Goal: Task Accomplishment & Management: Manage account settings

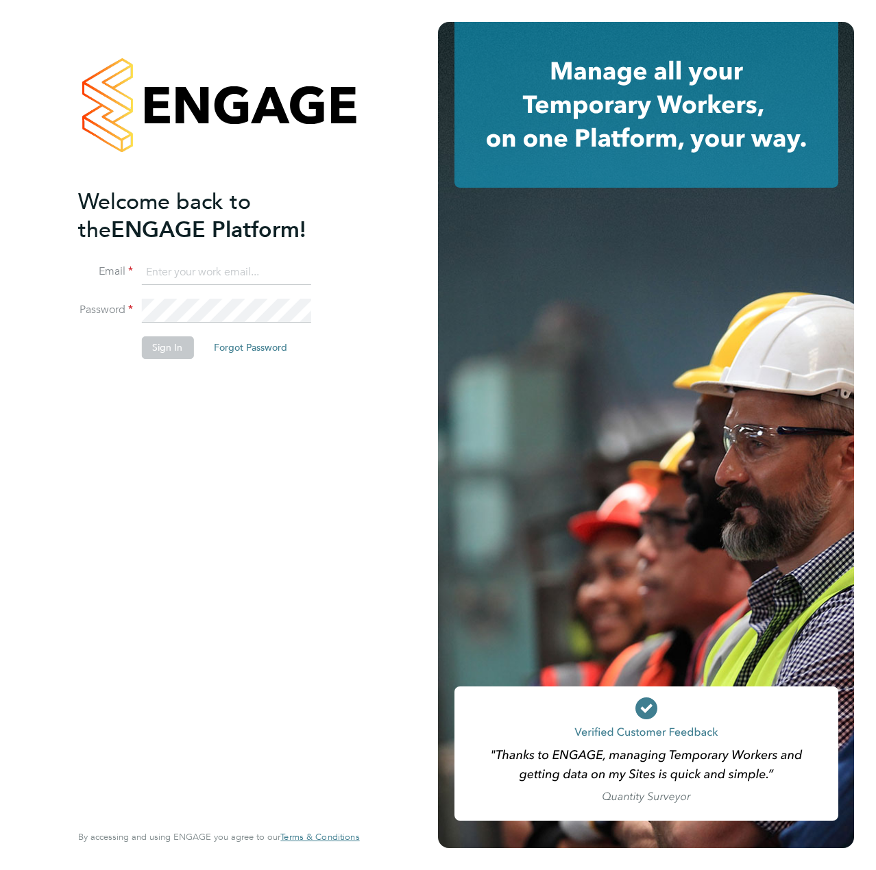
type input "[EMAIL_ADDRESS][DOMAIN_NAME]"
click at [210, 534] on div "Welcome back to the ENGAGE Platform! Email [EMAIL_ADDRESS][DOMAIN_NAME] Passwor…" at bounding box center [211, 504] width 267 height 632
click at [165, 349] on button "Sign In" at bounding box center [167, 348] width 52 height 22
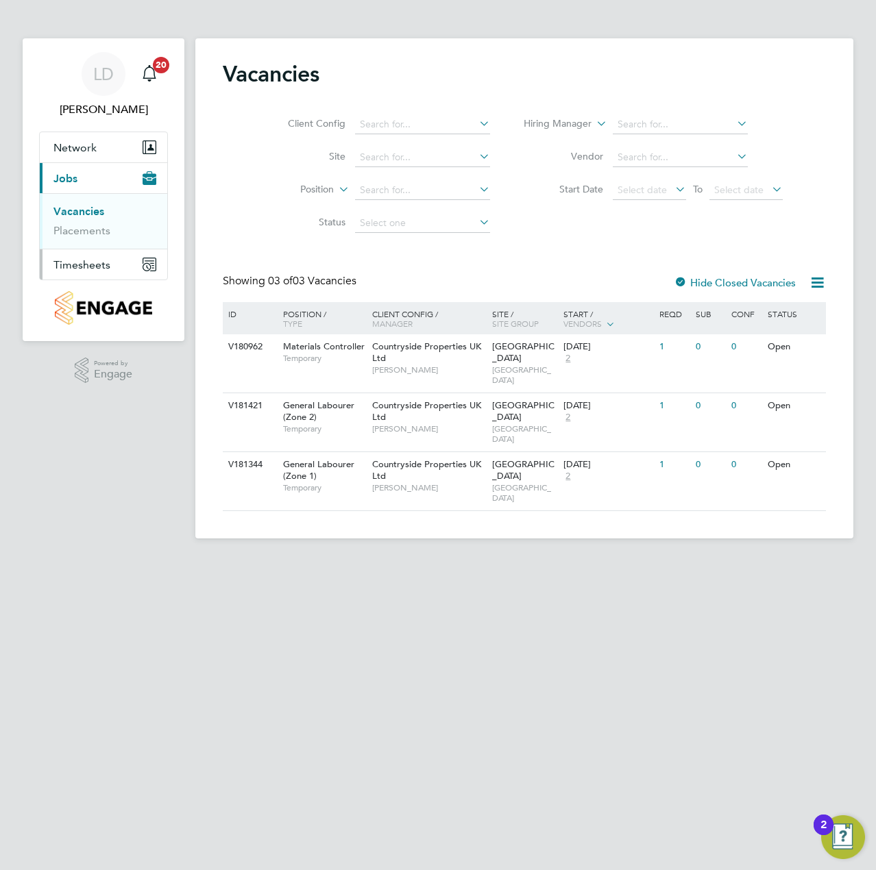
click at [77, 263] on span "Timesheets" at bounding box center [81, 264] width 57 height 13
drag, startPoint x: 93, startPoint y: 241, endPoint x: 186, endPoint y: 237, distance: 93.3
click at [94, 240] on link "Timesheets" at bounding box center [81, 242] width 57 height 13
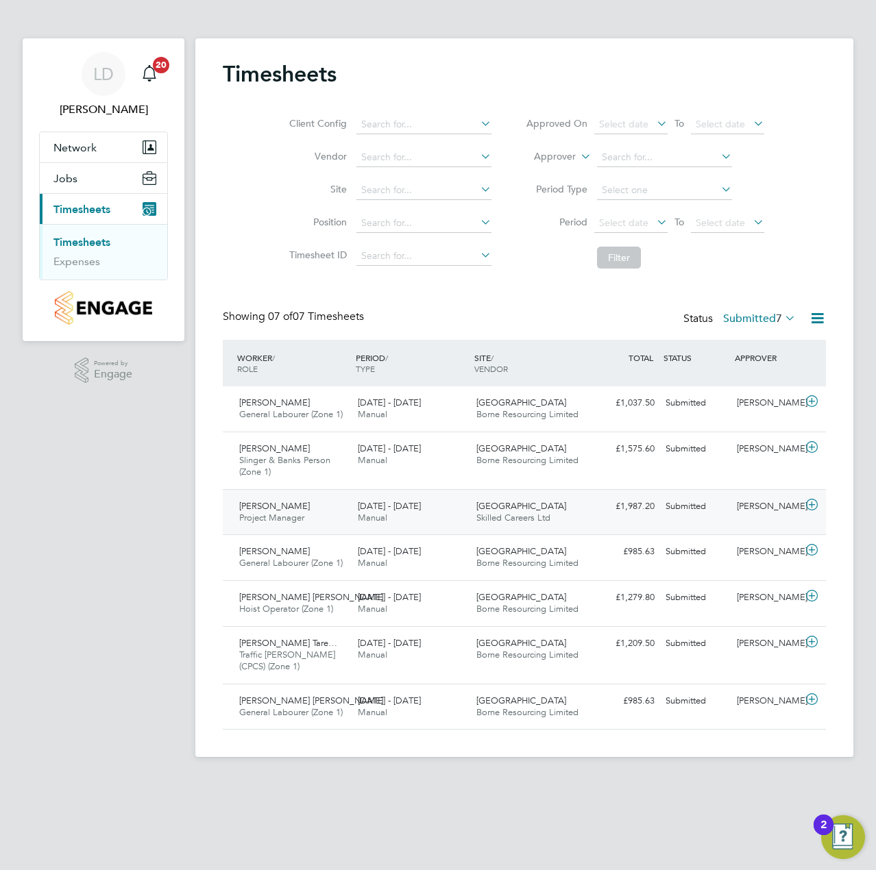
click at [705, 507] on div "Submitted" at bounding box center [695, 507] width 71 height 23
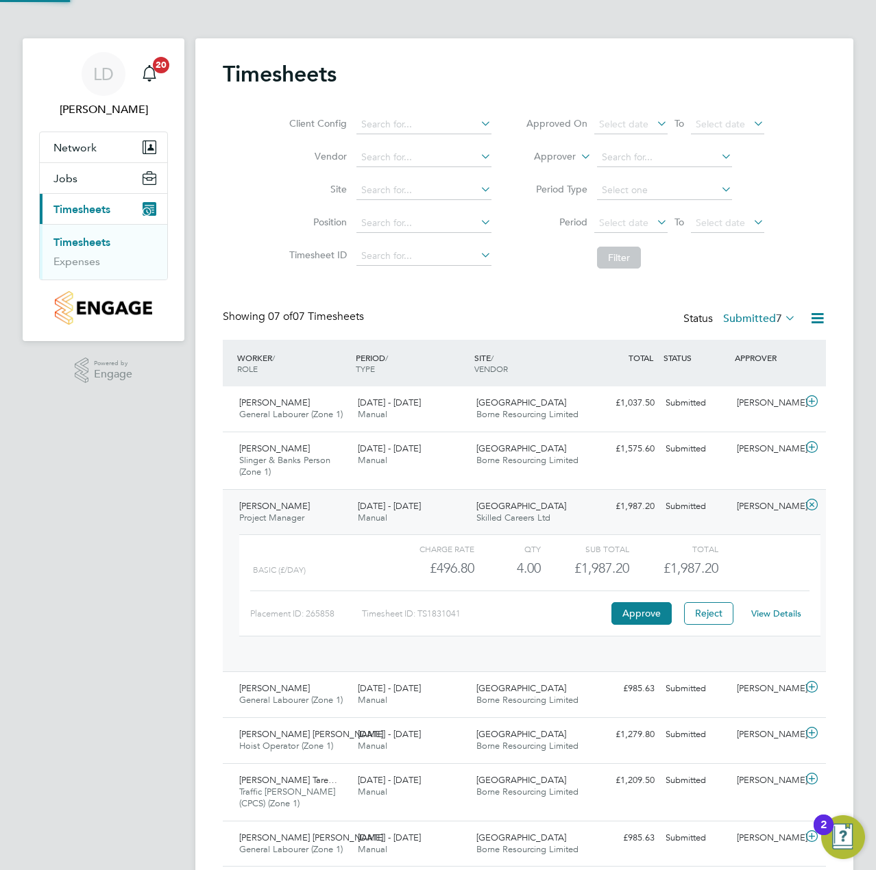
scroll to position [7, 7]
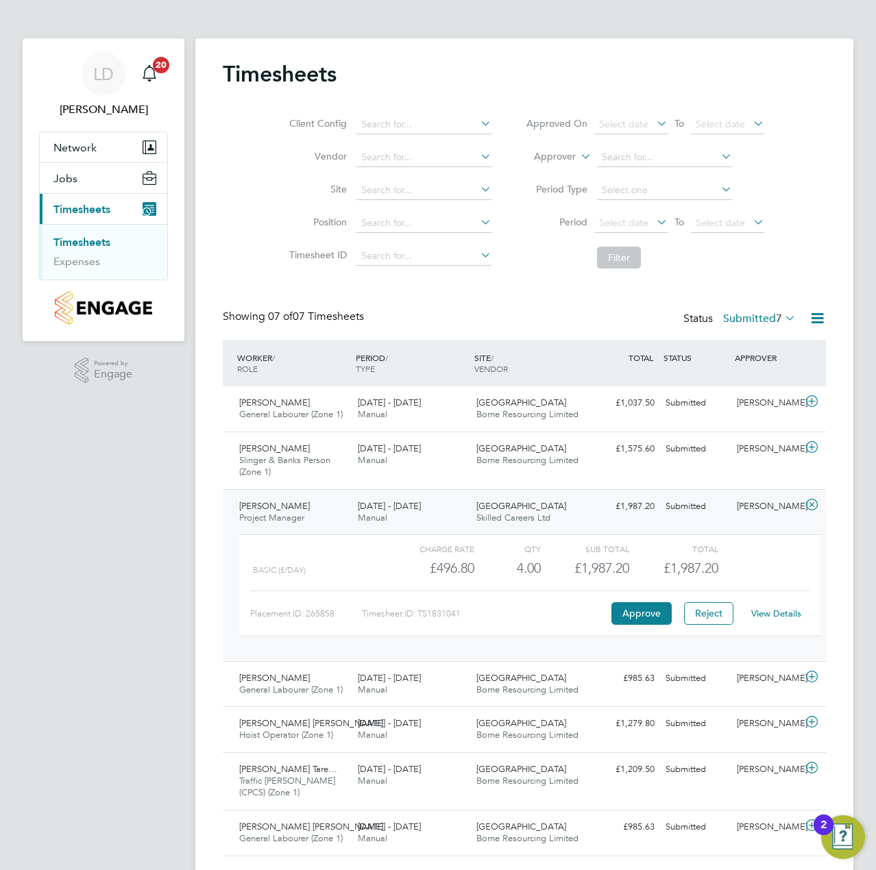
click at [639, 626] on div "Charge rate QTY Sub Total Total Basic (£/day) £496.80 4 4.00 4 £1,987.20 £1,987…" at bounding box center [529, 585] width 581 height 101
click at [650, 613] on button "Approve" at bounding box center [641, 613] width 60 height 22
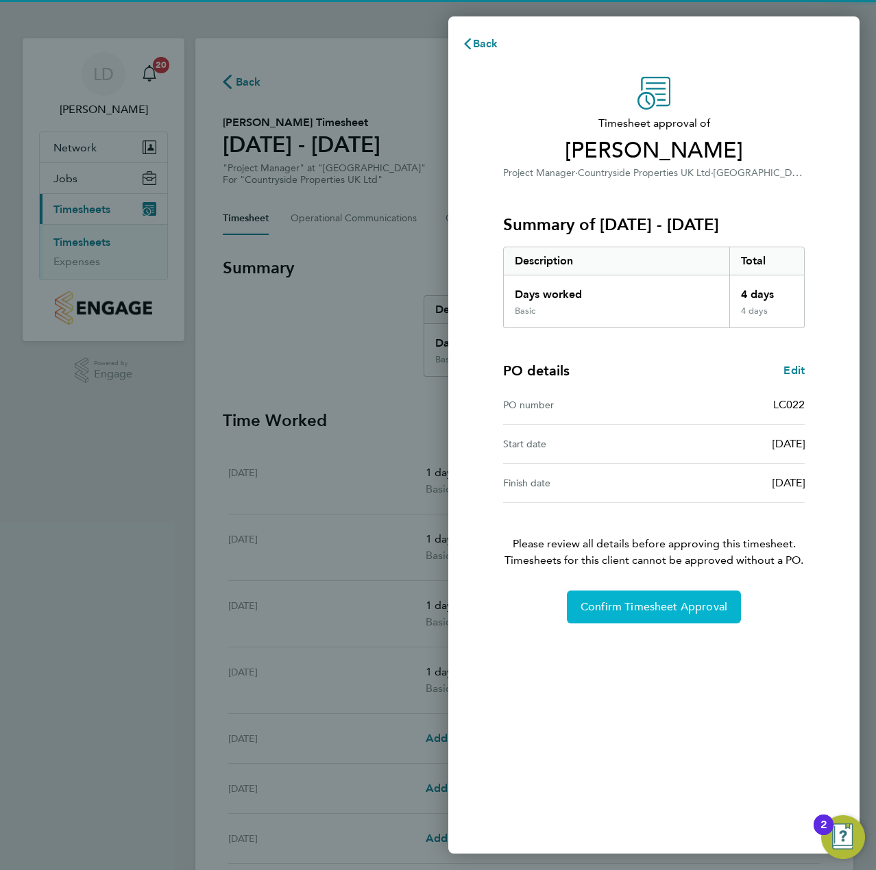
click at [633, 610] on span "Confirm Timesheet Approval" at bounding box center [654, 607] width 147 height 14
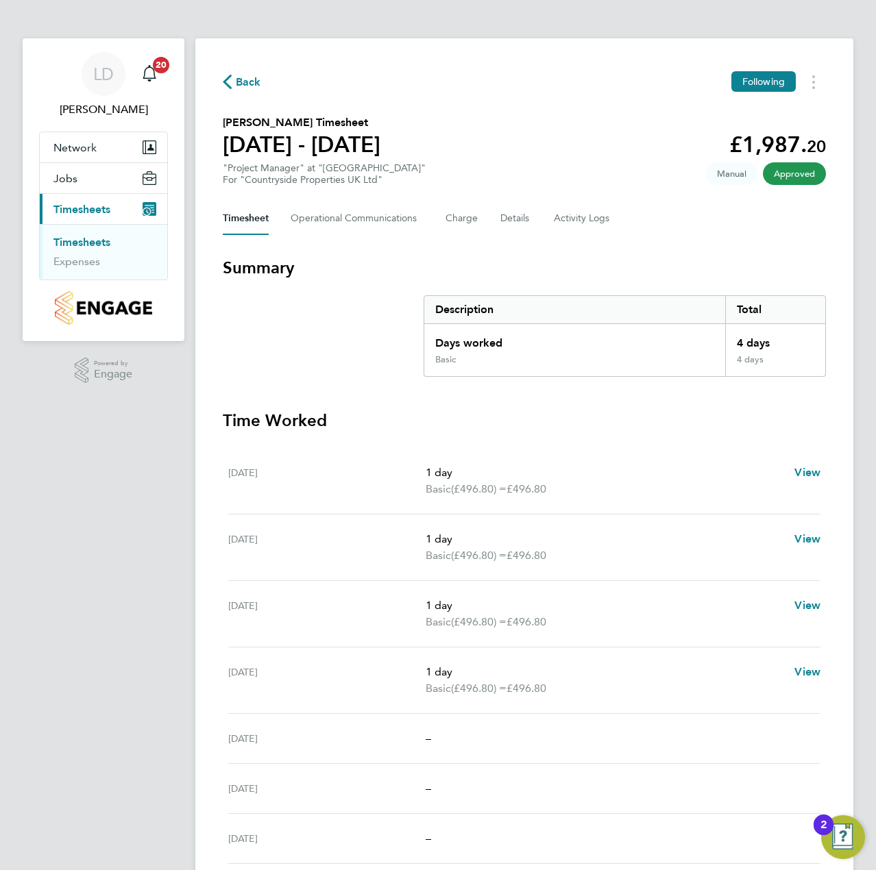
click at [251, 83] on span "Back" at bounding box center [248, 82] width 25 height 16
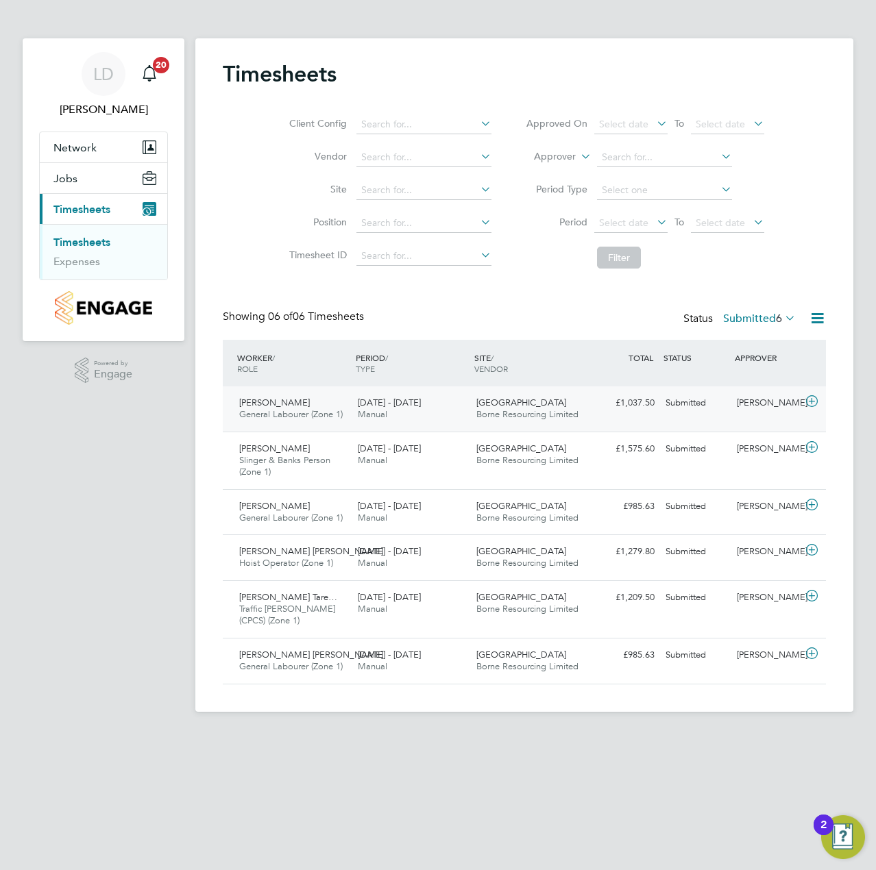
click at [809, 401] on icon at bounding box center [811, 401] width 17 height 11
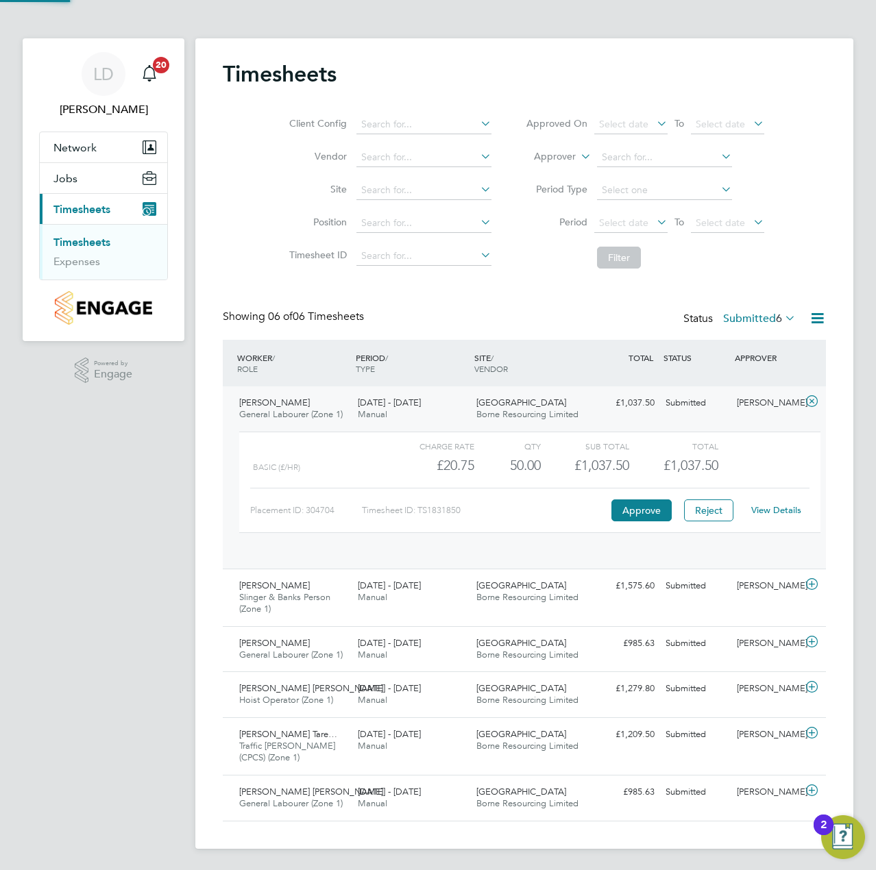
scroll to position [23, 134]
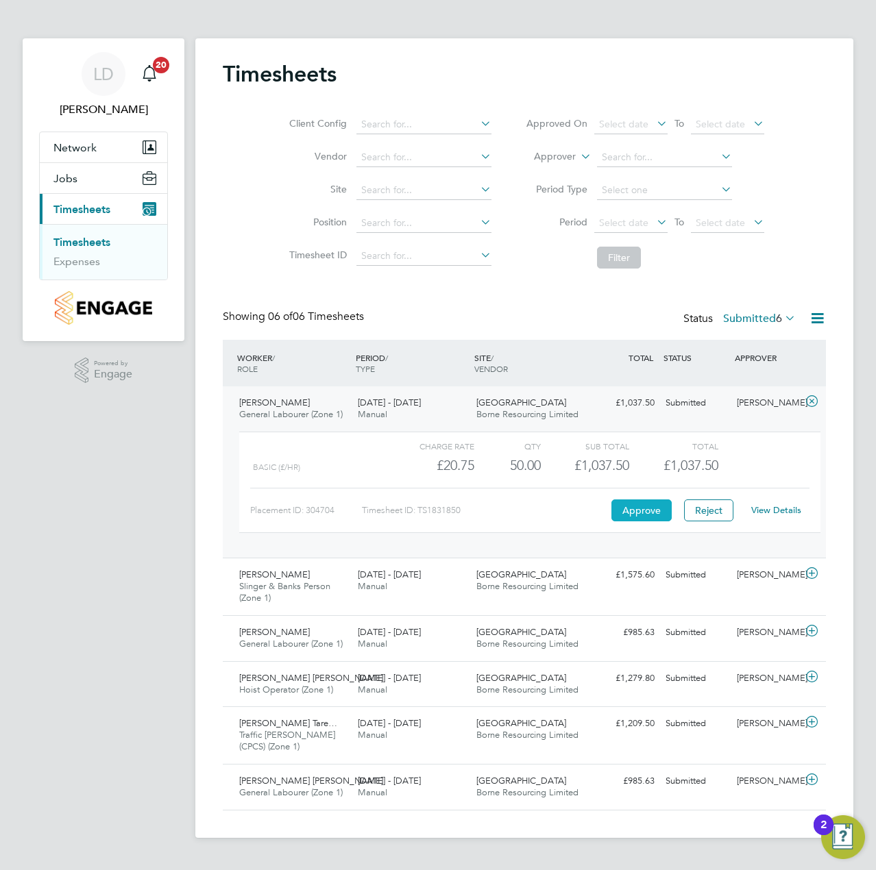
click at [650, 512] on button "Approve" at bounding box center [641, 511] width 60 height 22
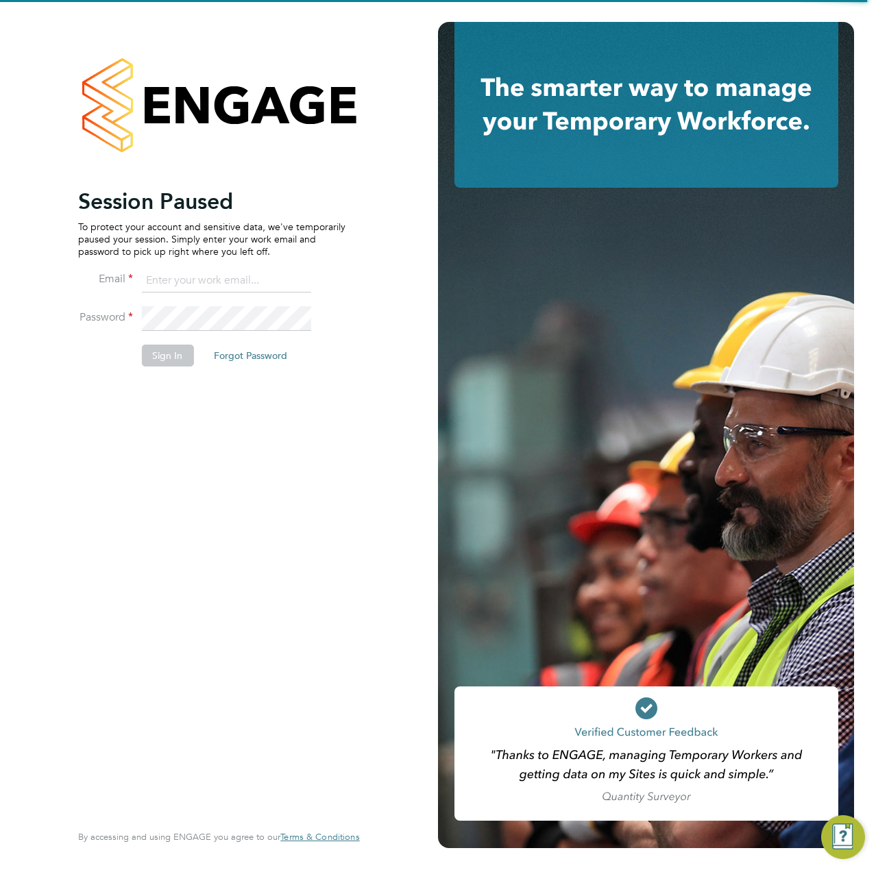
type input "[EMAIL_ADDRESS][DOMAIN_NAME]"
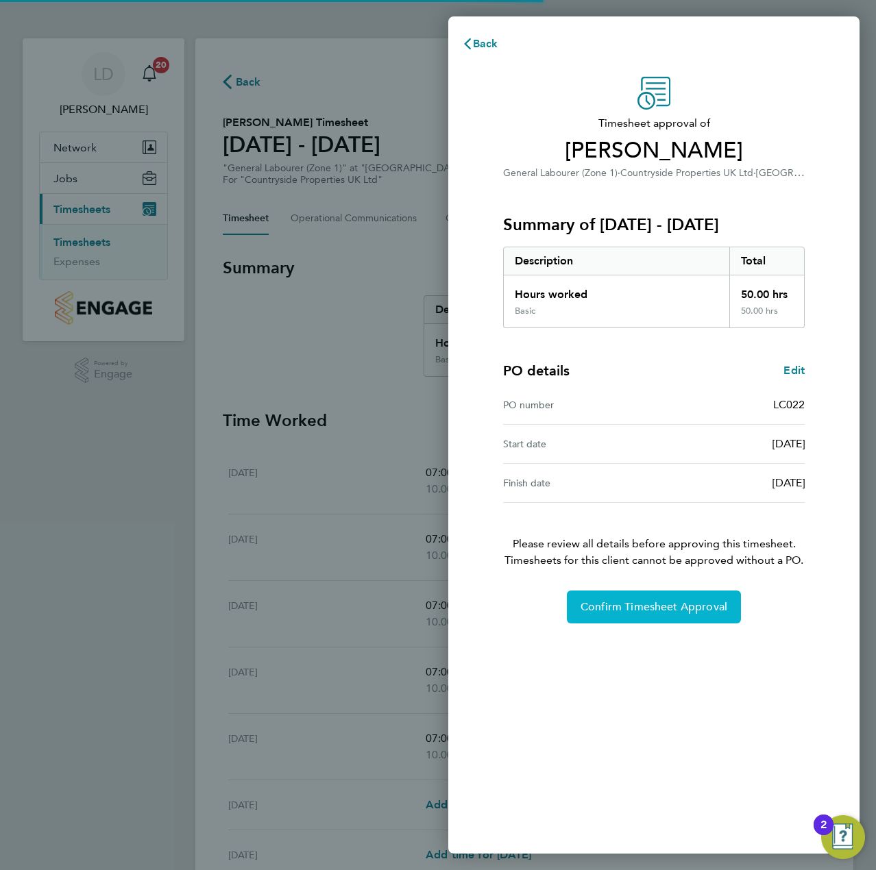
click at [620, 598] on button "Confirm Timesheet Approval" at bounding box center [654, 607] width 174 height 33
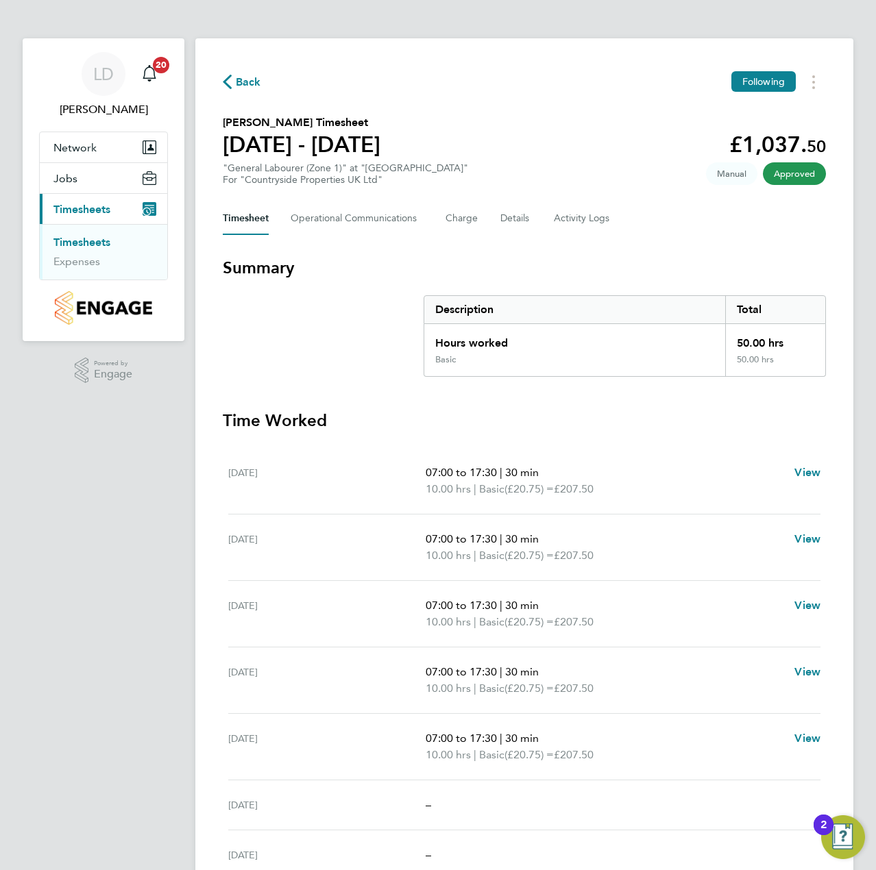
click at [255, 83] on span "Back" at bounding box center [248, 82] width 25 height 16
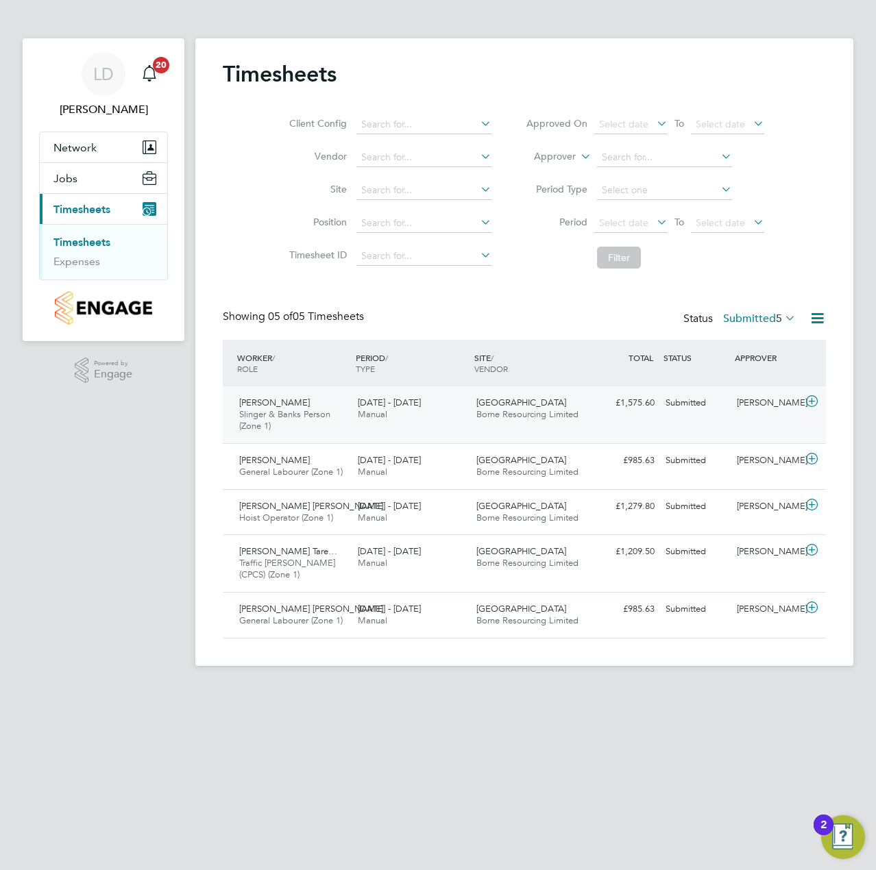
click at [813, 403] on icon at bounding box center [811, 401] width 17 height 11
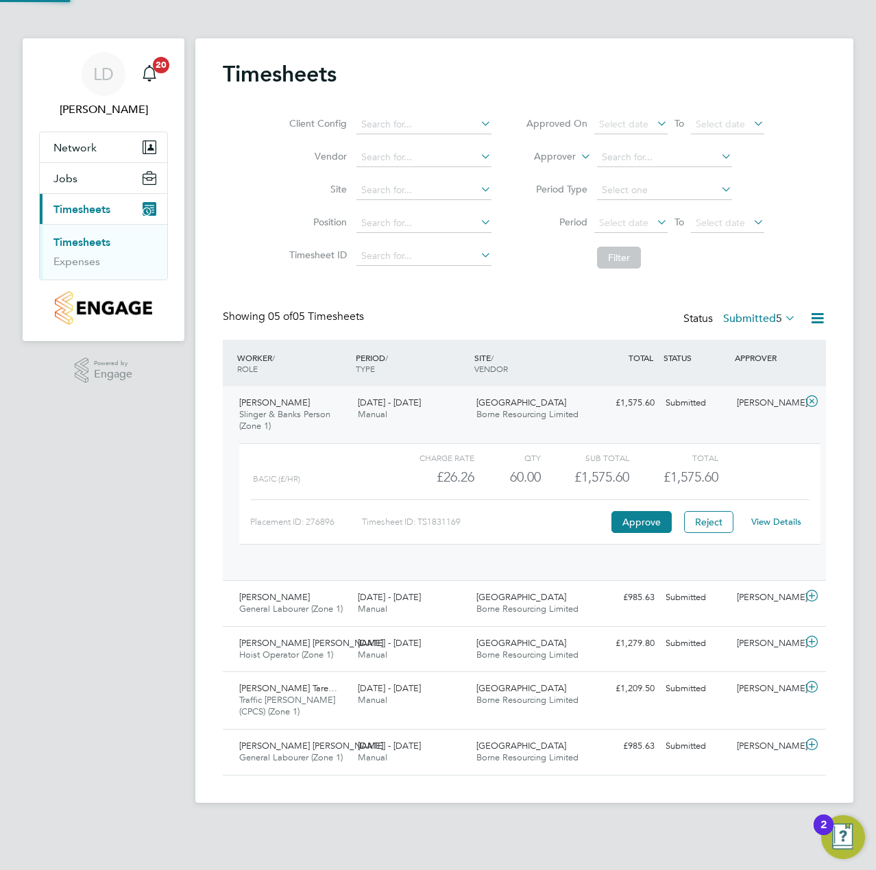
scroll to position [23, 134]
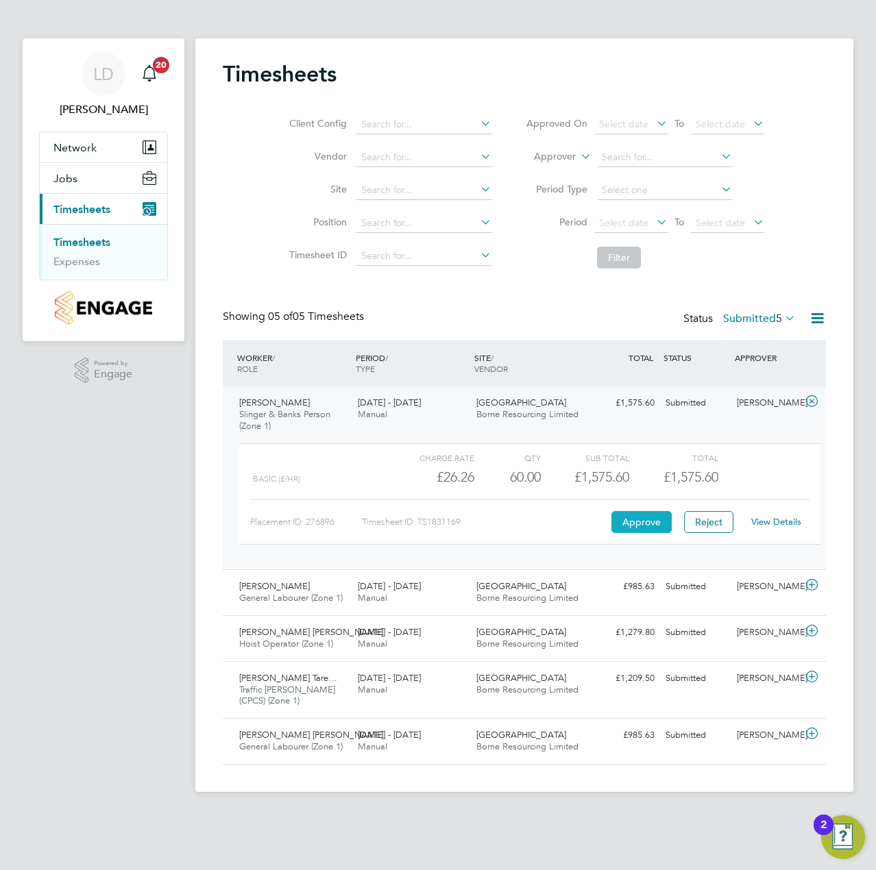
click at [640, 526] on button "Approve" at bounding box center [641, 522] width 60 height 22
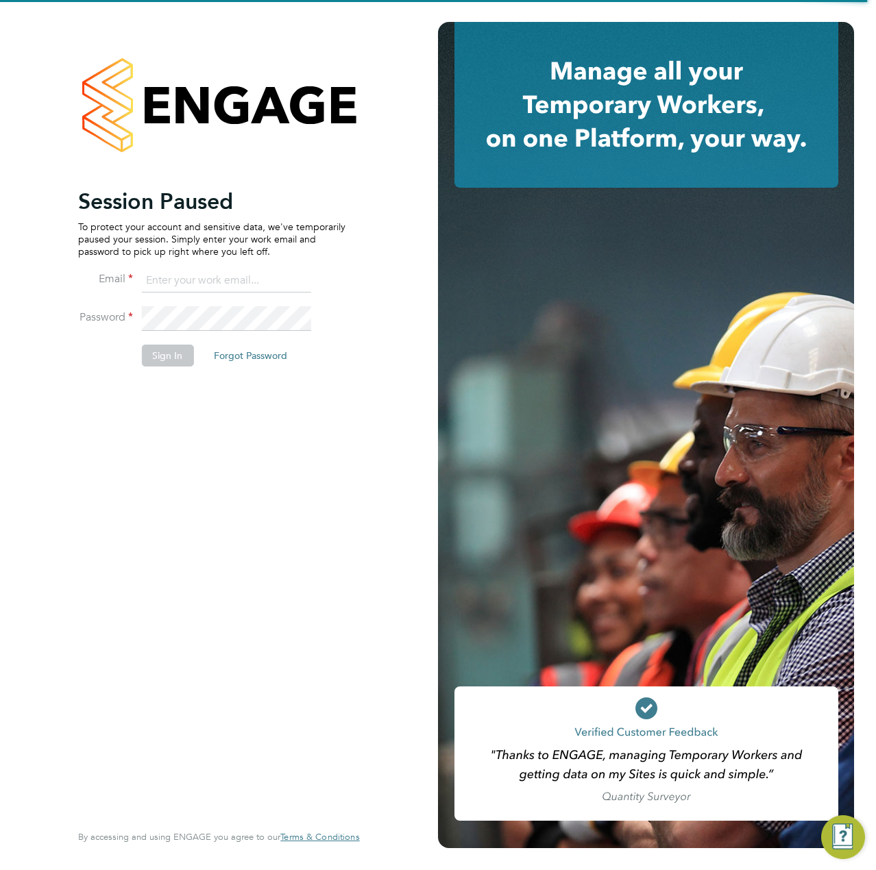
type input "[EMAIL_ADDRESS][DOMAIN_NAME]"
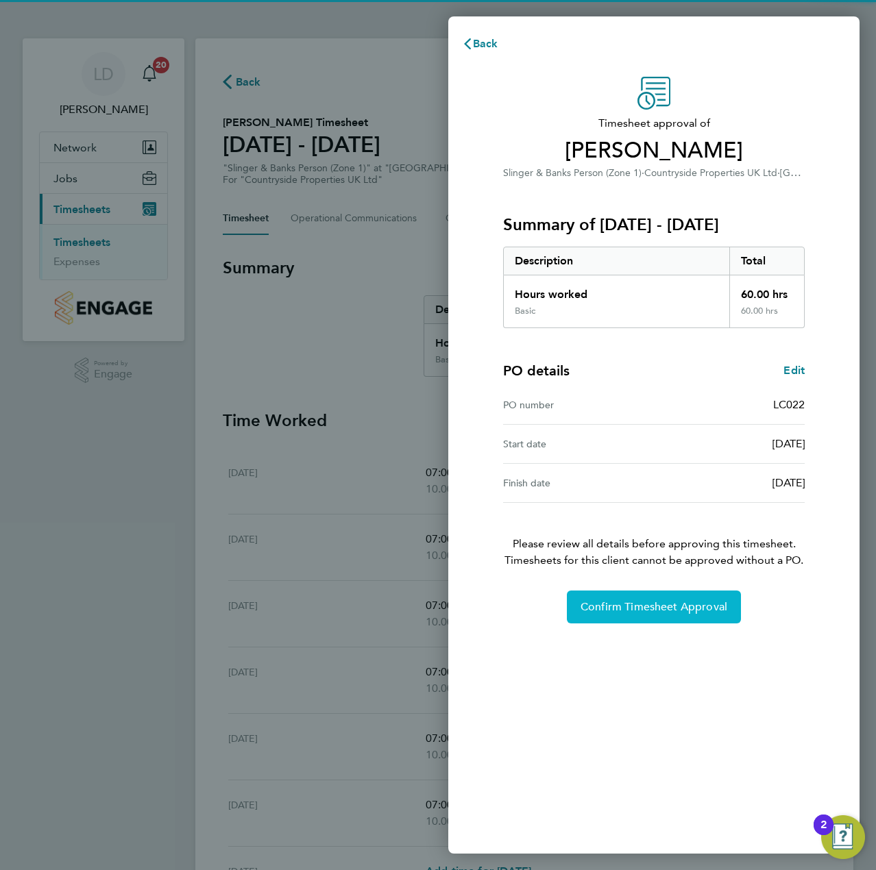
click at [643, 604] on span "Confirm Timesheet Approval" at bounding box center [654, 607] width 147 height 14
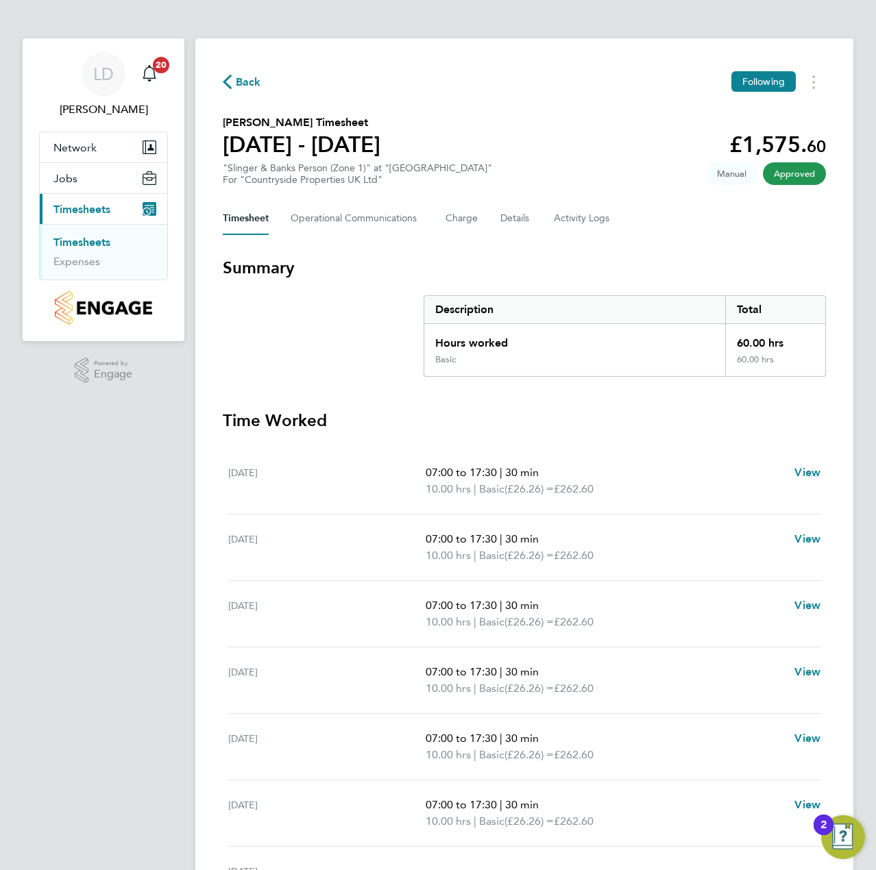
click at [245, 87] on span "Back" at bounding box center [248, 82] width 25 height 16
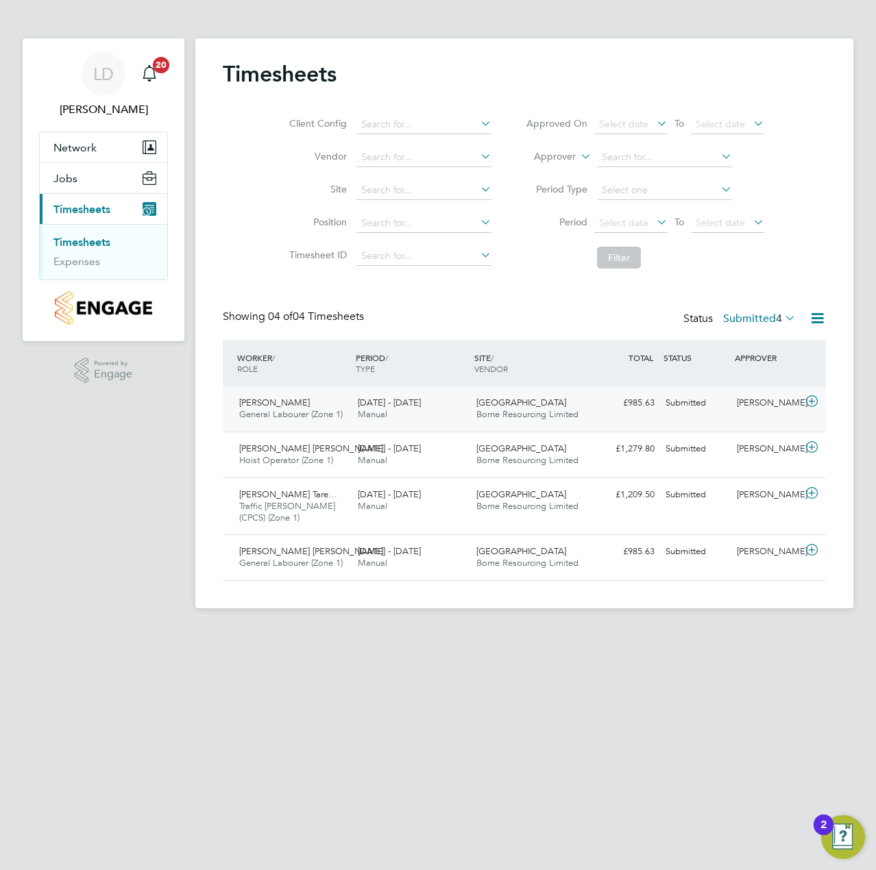
click at [816, 404] on icon at bounding box center [811, 401] width 17 height 11
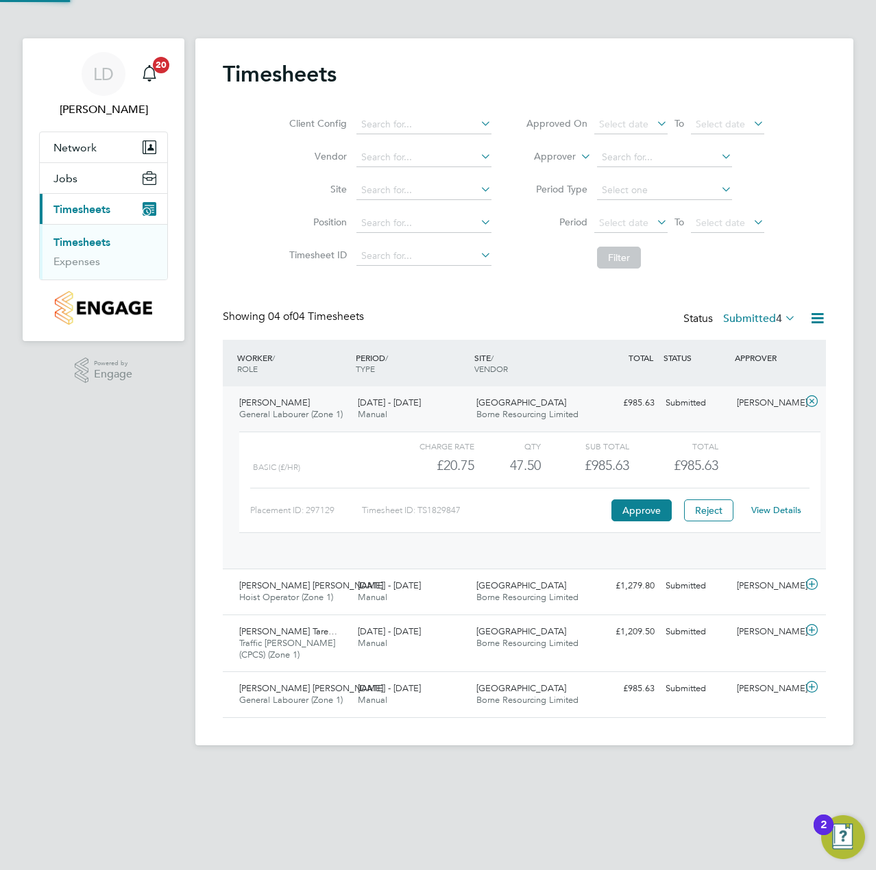
scroll to position [23, 134]
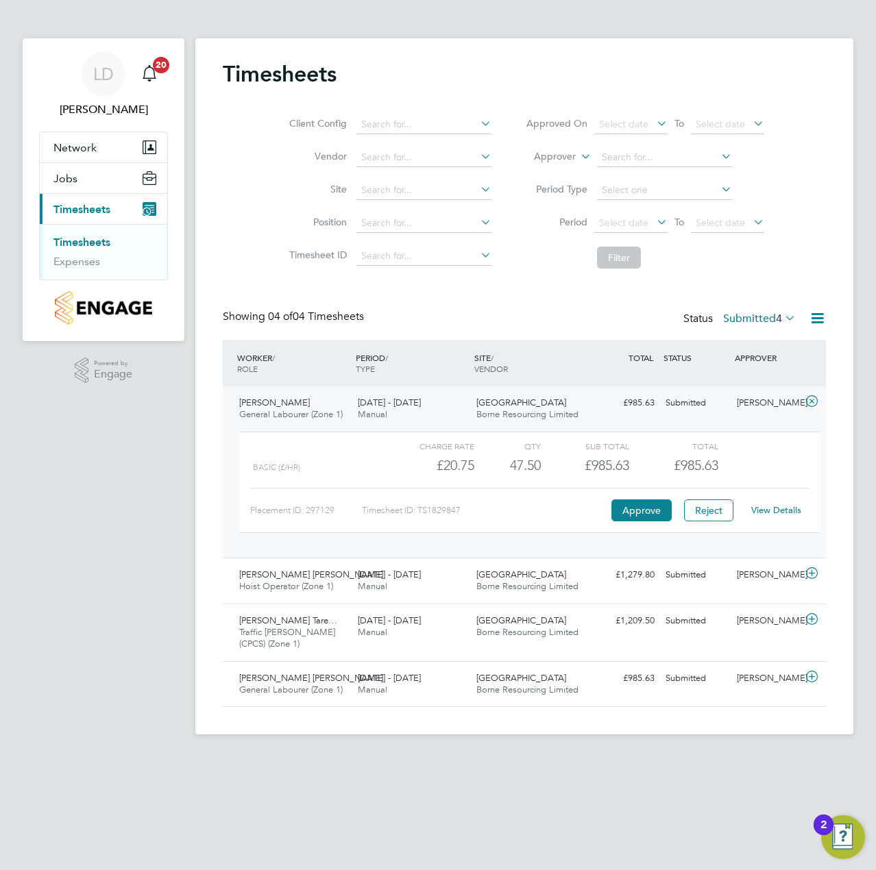
click at [748, 509] on div "View Details" at bounding box center [775, 511] width 67 height 22
click at [757, 509] on link "View Details" at bounding box center [776, 510] width 50 height 12
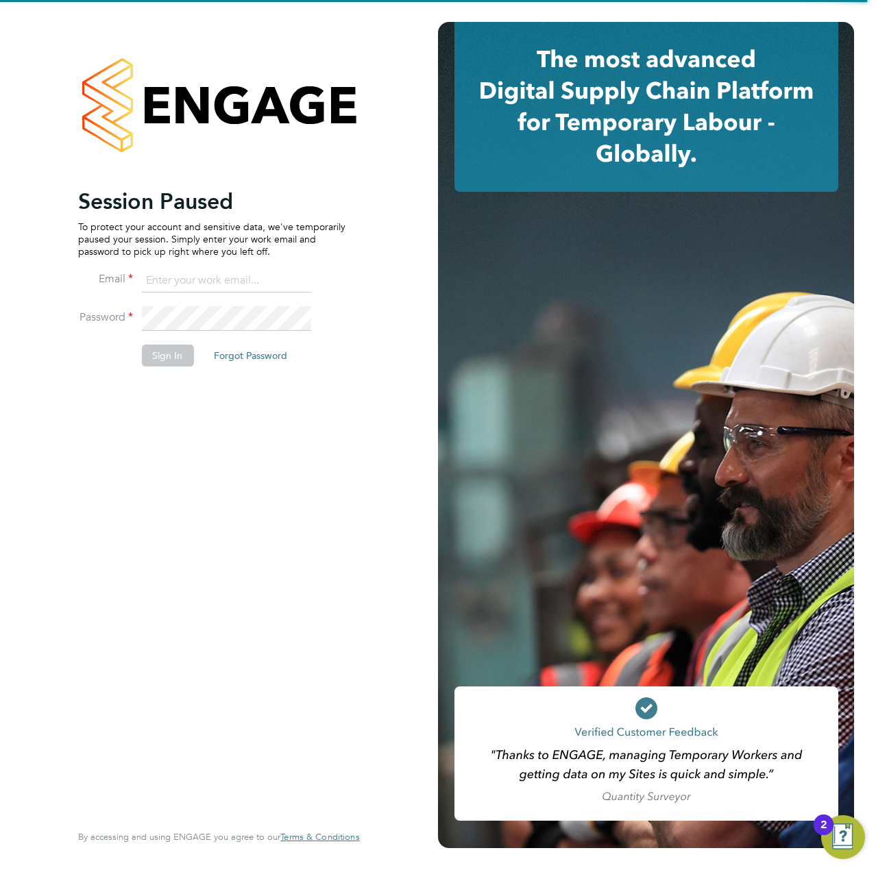
type input "[EMAIL_ADDRESS][DOMAIN_NAME]"
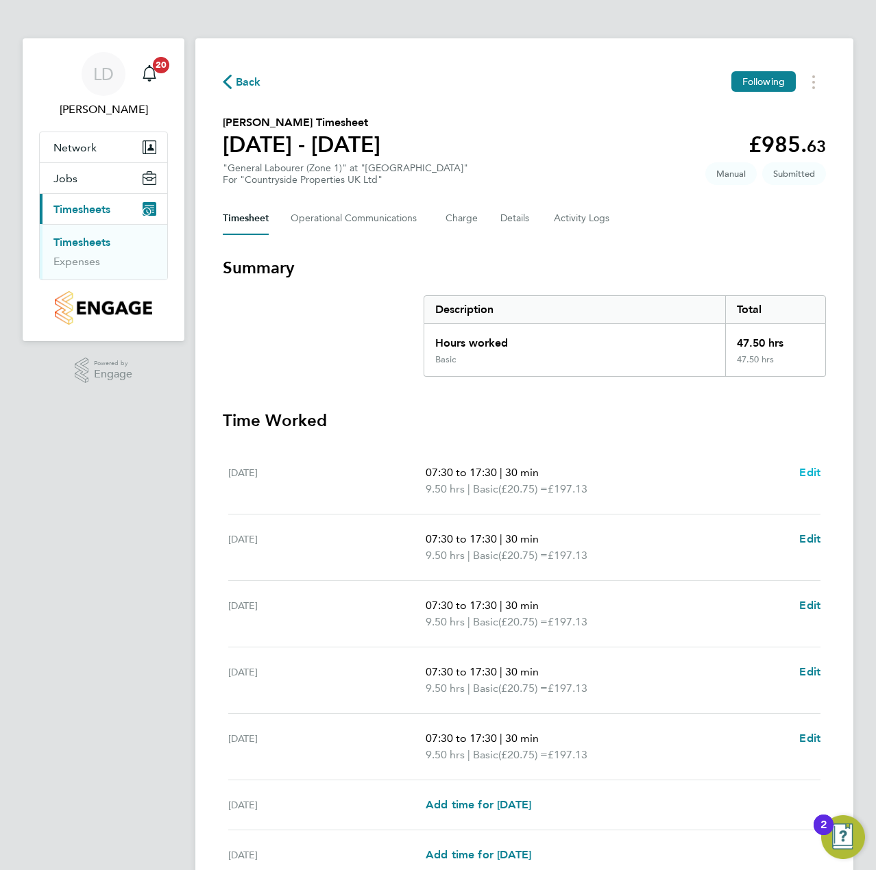
click at [809, 473] on span "Edit" at bounding box center [809, 472] width 21 height 13
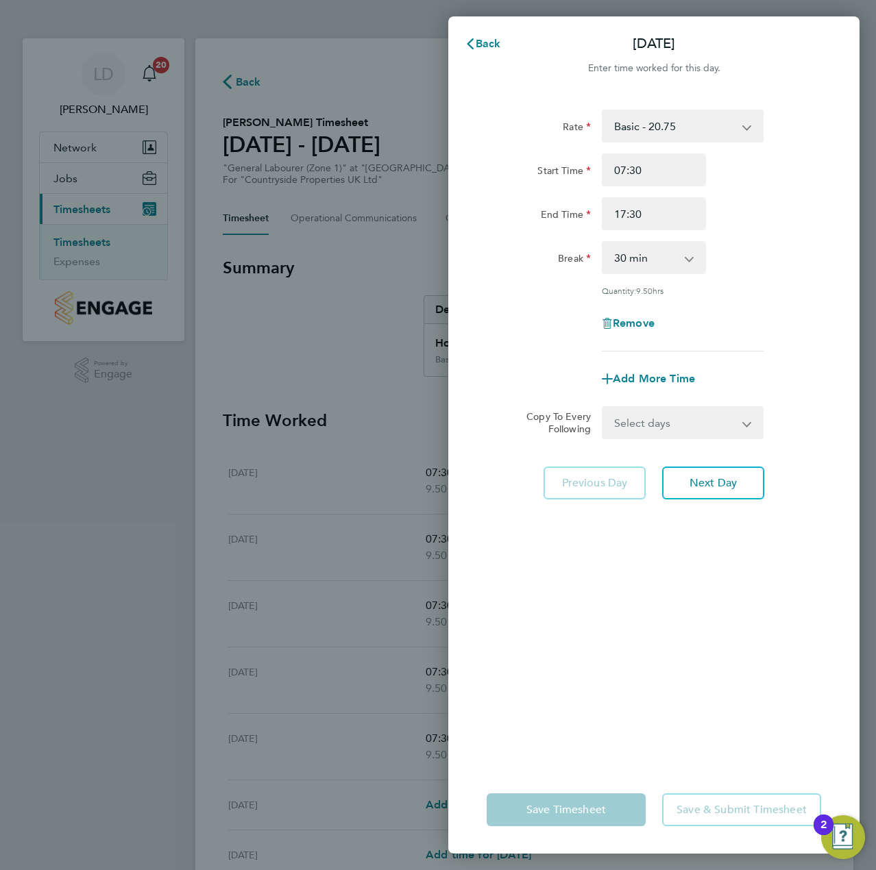
click at [691, 258] on app-icon-cross-button at bounding box center [696, 258] width 16 height 30
click at [687, 262] on select "0 min 15 min 30 min 45 min 60 min 75 min 90 min" at bounding box center [645, 258] width 85 height 30
select select "0"
click at [603, 243] on select "0 min 15 min 30 min 45 min 60 min 75 min 90 min" at bounding box center [645, 258] width 85 height 30
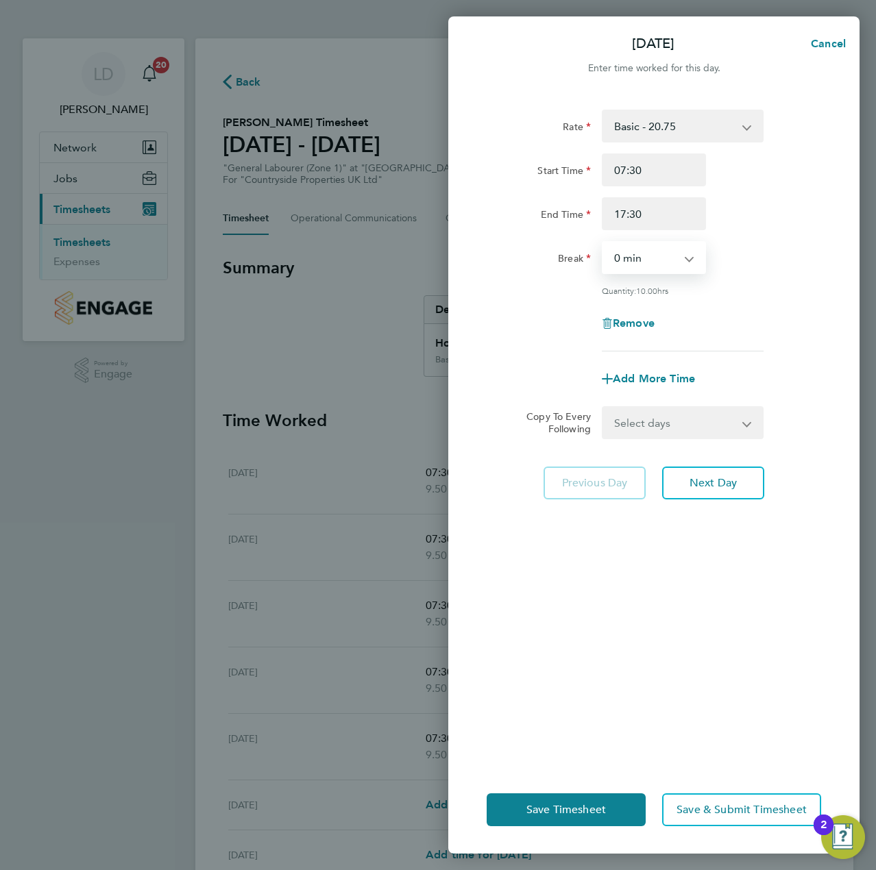
click at [750, 327] on div "Remove" at bounding box center [653, 323] width 345 height 33
click at [688, 468] on button "Next Day" at bounding box center [713, 483] width 102 height 33
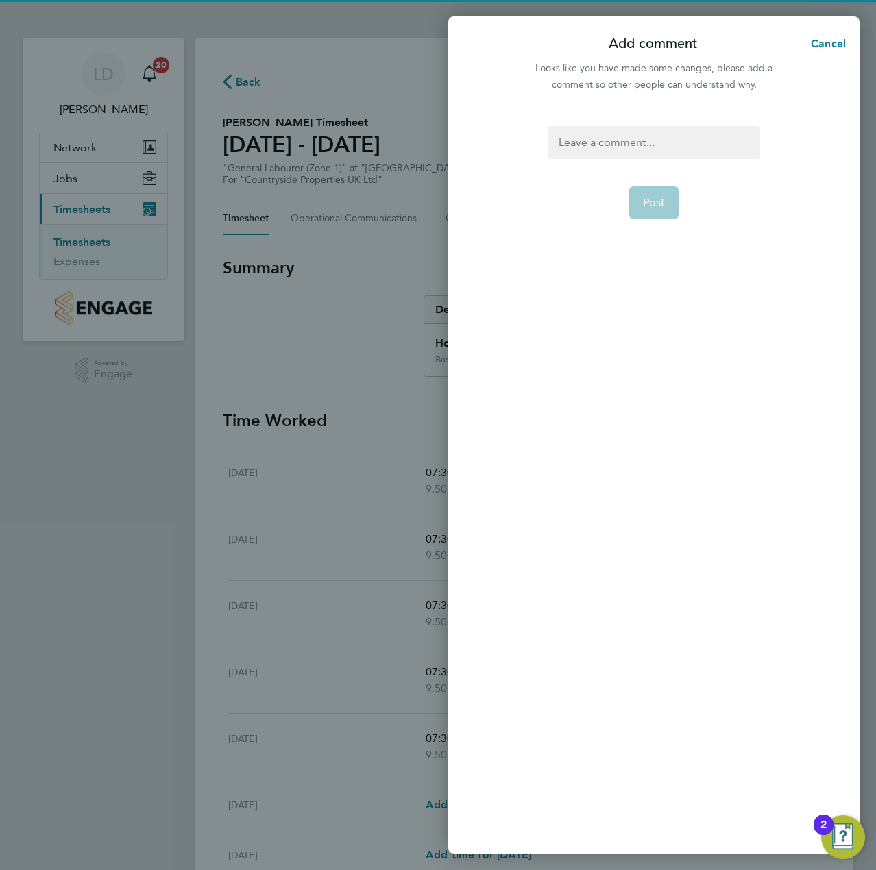
click at [656, 156] on div at bounding box center [654, 142] width 212 height 33
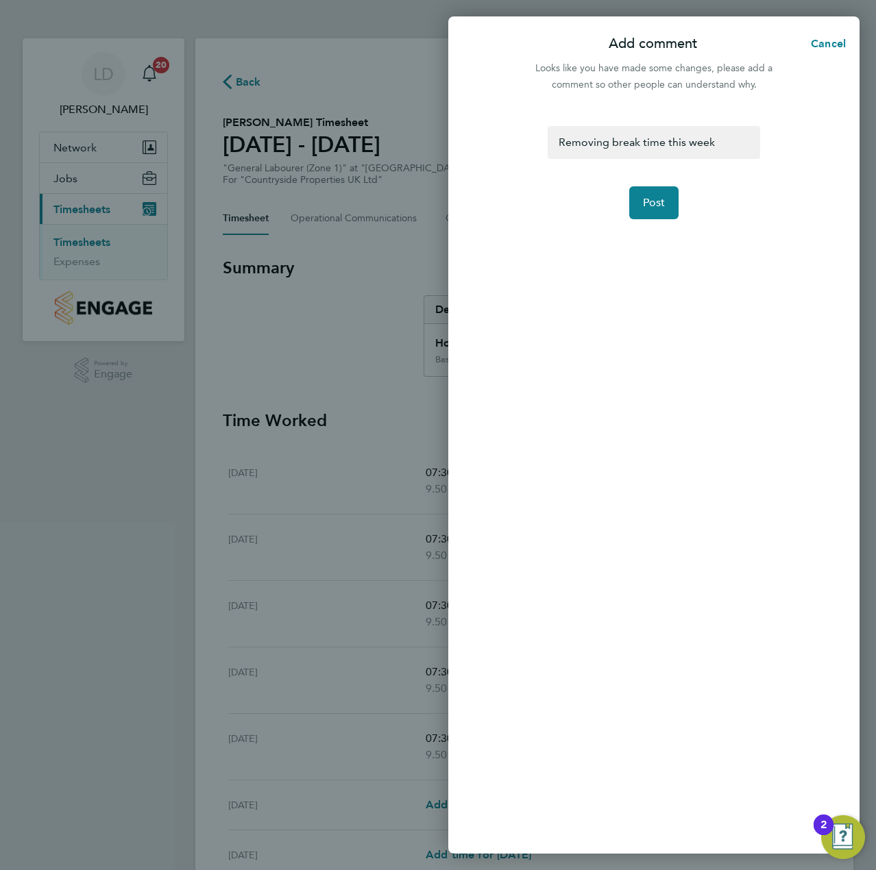
click at [781, 229] on div "Removing break time this week Post" at bounding box center [653, 482] width 411 height 744
drag, startPoint x: 631, startPoint y: 196, endPoint x: 642, endPoint y: 196, distance: 11.0
click at [635, 196] on button "Post" at bounding box center [654, 202] width 50 height 33
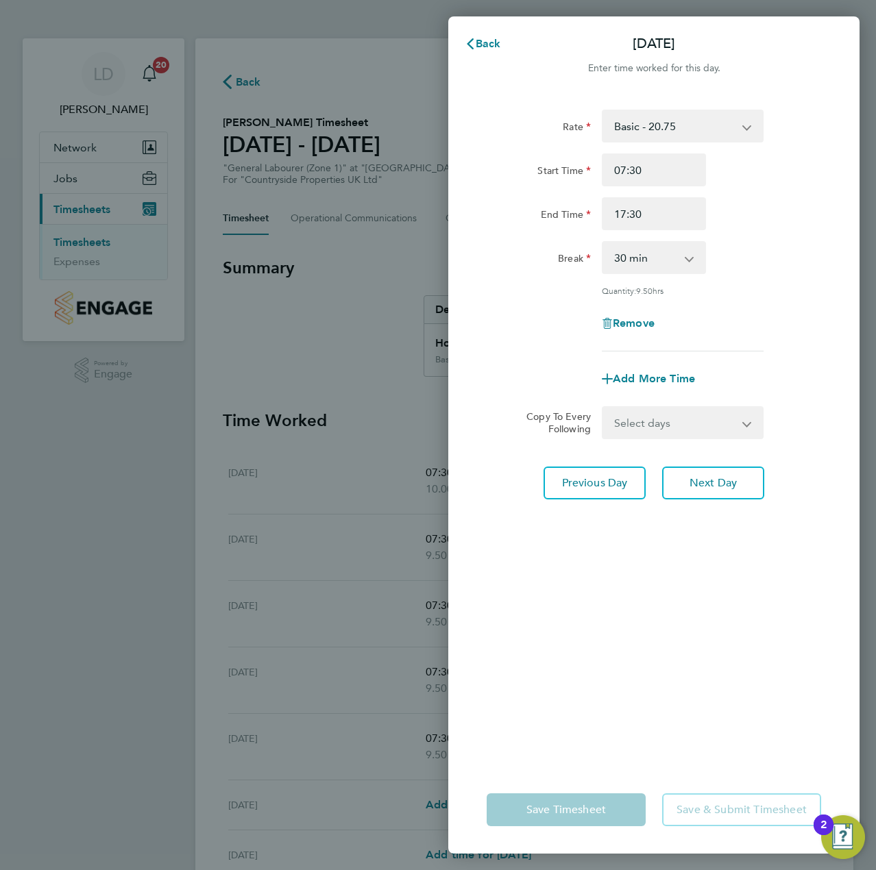
click at [659, 277] on div "Rate Basic - 20.75 Start Time 07:30 End Time 17:30 Break 0 min 15 min 30 min 45…" at bounding box center [654, 231] width 334 height 242
click at [655, 277] on div "Rate Basic - 20.75 Start Time 07:30 End Time 17:30 Break 0 min 15 min 30 min 45…" at bounding box center [654, 231] width 334 height 242
click at [683, 265] on select "0 min 15 min 30 min 45 min 60 min 75 min 90 min" at bounding box center [645, 258] width 85 height 30
select select "0"
click at [603, 243] on select "0 min 15 min 30 min 45 min 60 min 75 min 90 min" at bounding box center [645, 258] width 85 height 30
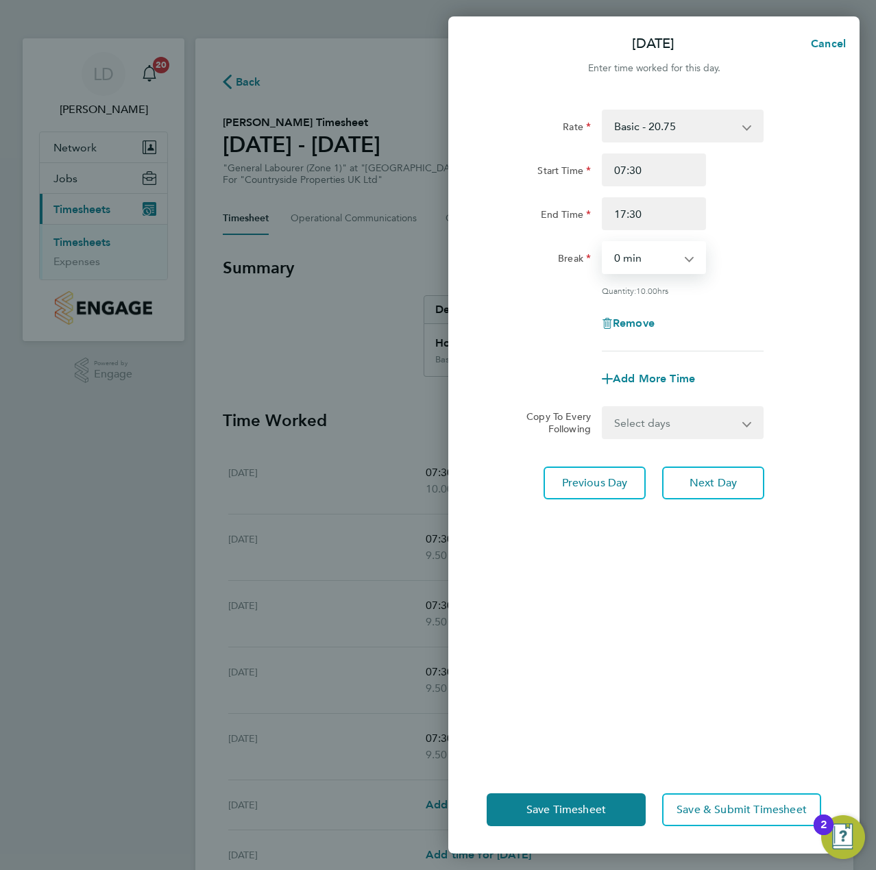
click at [716, 296] on div "Rate Basic - 20.75 Start Time 07:30 End Time 17:30 Break 0 min 15 min 30 min 45…" at bounding box center [654, 231] width 334 height 242
click at [701, 476] on span "Next Day" at bounding box center [713, 483] width 47 height 14
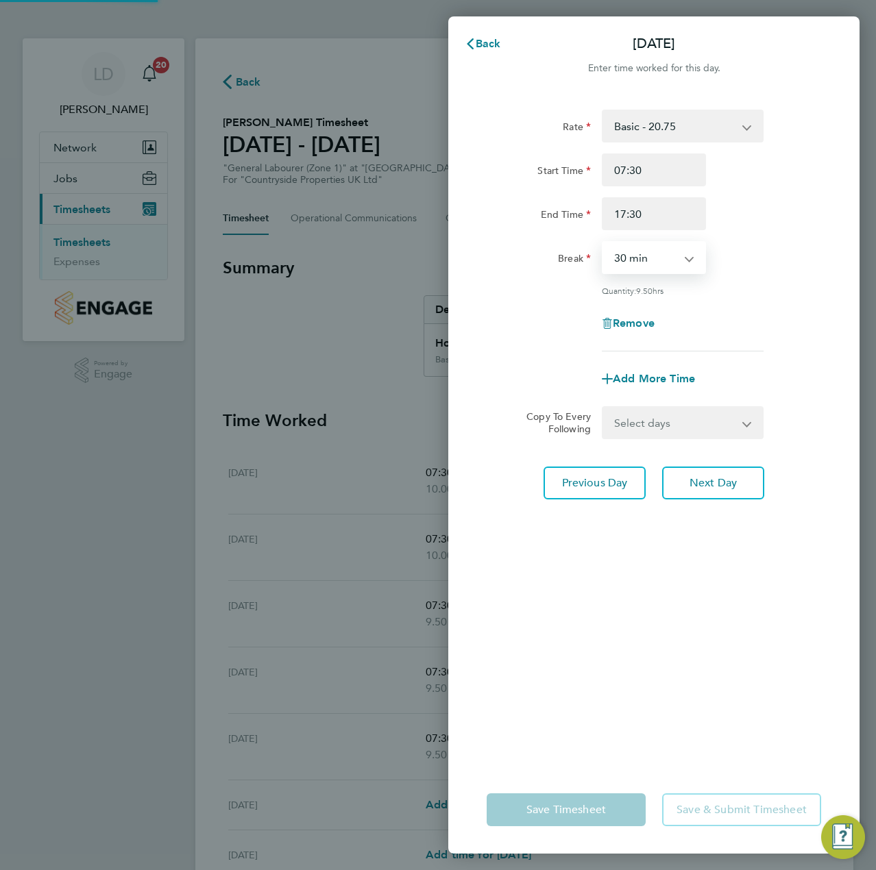
drag, startPoint x: 686, startPoint y: 260, endPoint x: 688, endPoint y: 280, distance: 20.0
click at [686, 260] on select "0 min 15 min 30 min 45 min 60 min 75 min 90 min" at bounding box center [645, 258] width 85 height 30
select select "0"
click at [603, 243] on select "0 min 15 min 30 min 45 min 60 min 75 min 90 min" at bounding box center [645, 258] width 85 height 30
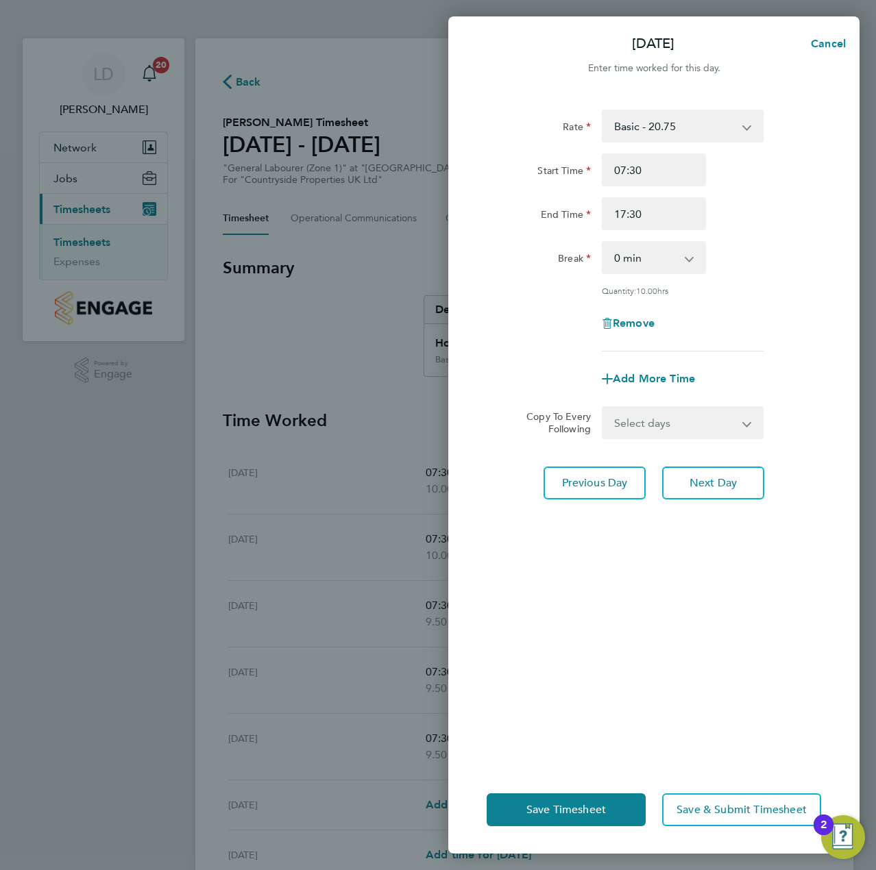
click at [739, 284] on div "Rate Basic - 20.75 Start Time 07:30 End Time 17:30 Break 0 min 15 min 30 min 45…" at bounding box center [654, 231] width 334 height 242
drag, startPoint x: 695, startPoint y: 480, endPoint x: 708, endPoint y: 430, distance: 52.4
click at [696, 478] on span "Next Day" at bounding box center [713, 483] width 47 height 14
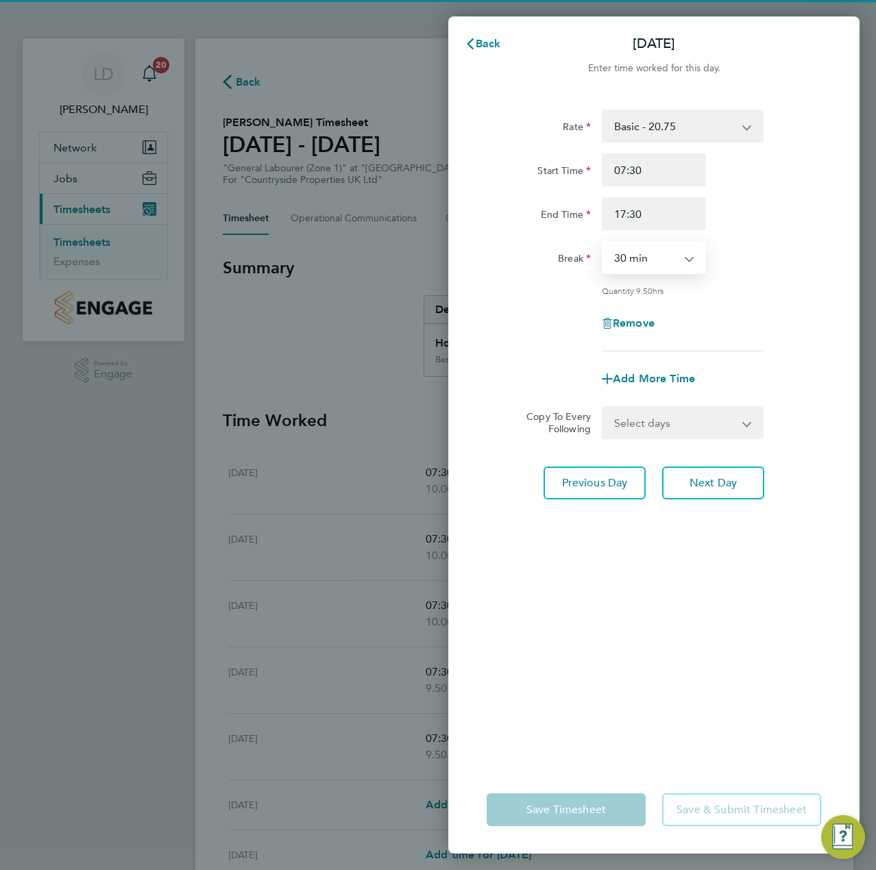
click at [681, 264] on select "0 min 15 min 30 min 45 min 60 min 75 min 90 min" at bounding box center [645, 258] width 85 height 30
select select "0"
click at [603, 243] on select "0 min 15 min 30 min 45 min 60 min 75 min 90 min" at bounding box center [645, 258] width 85 height 30
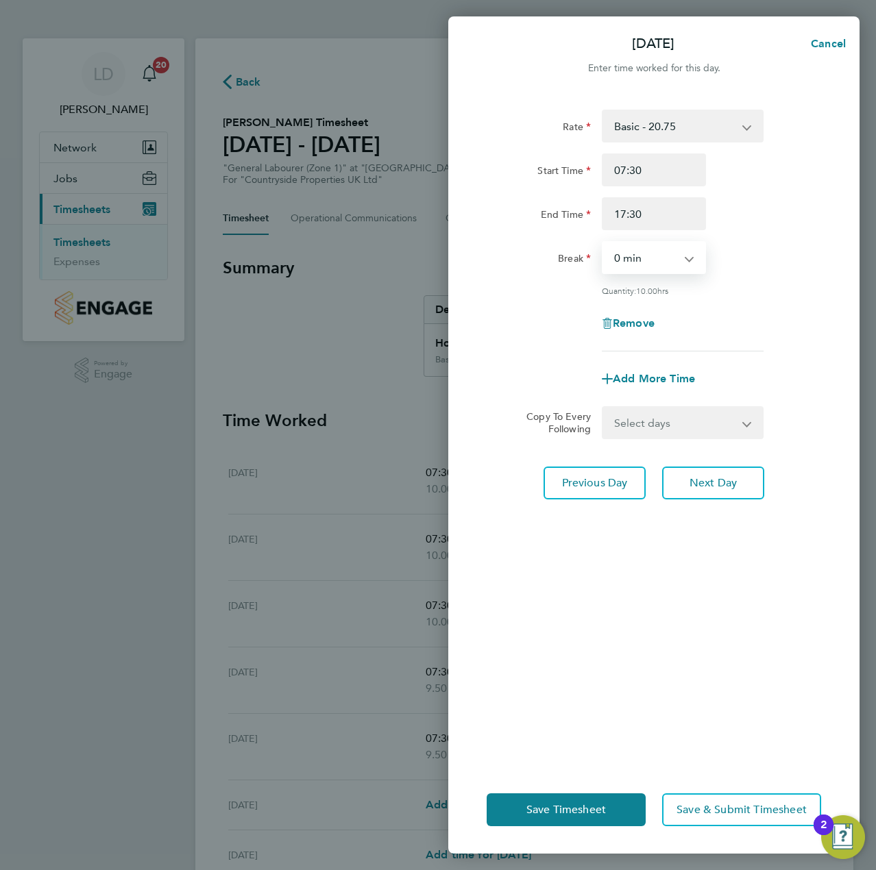
click at [784, 278] on div "Rate Basic - 20.75 Start Time 07:30 End Time 17:30 Break 0 min 15 min 30 min 45…" at bounding box center [654, 231] width 334 height 242
click at [707, 484] on span "Next Day" at bounding box center [713, 483] width 47 height 14
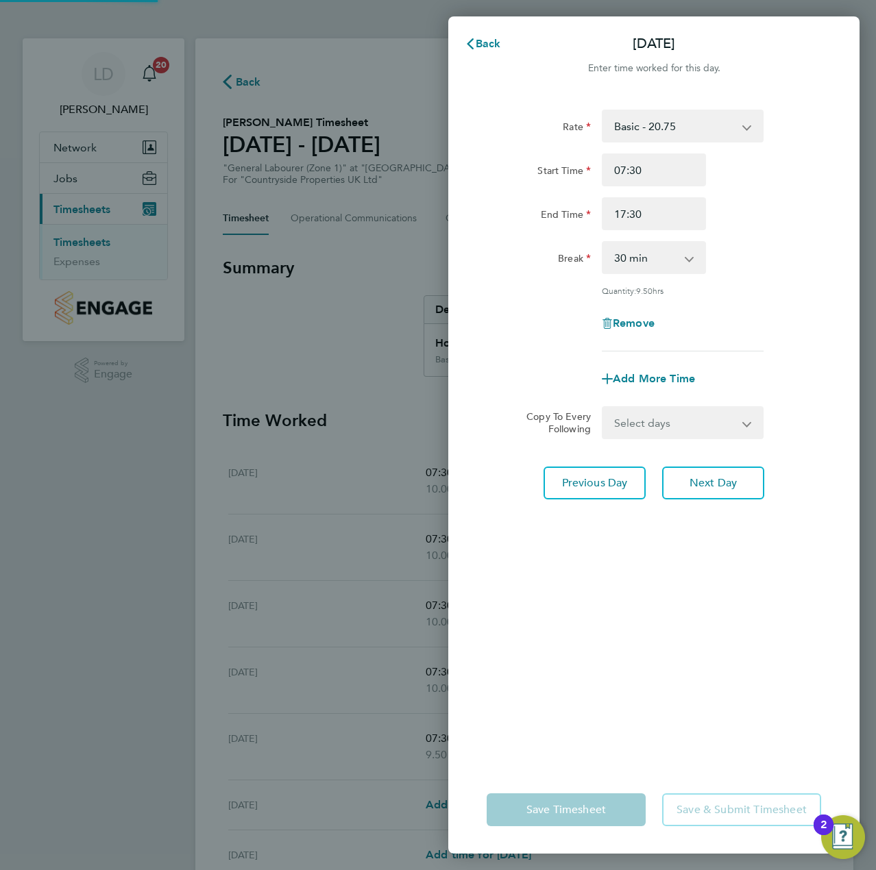
drag, startPoint x: 679, startPoint y: 259, endPoint x: 706, endPoint y: 267, distance: 28.6
click at [679, 259] on select "0 min 15 min 30 min 45 min 60 min 75 min 90 min" at bounding box center [645, 258] width 85 height 30
click at [603, 243] on select "0 min 15 min 30 min 45 min 60 min 75 min 90 min" at bounding box center [645, 258] width 85 height 30
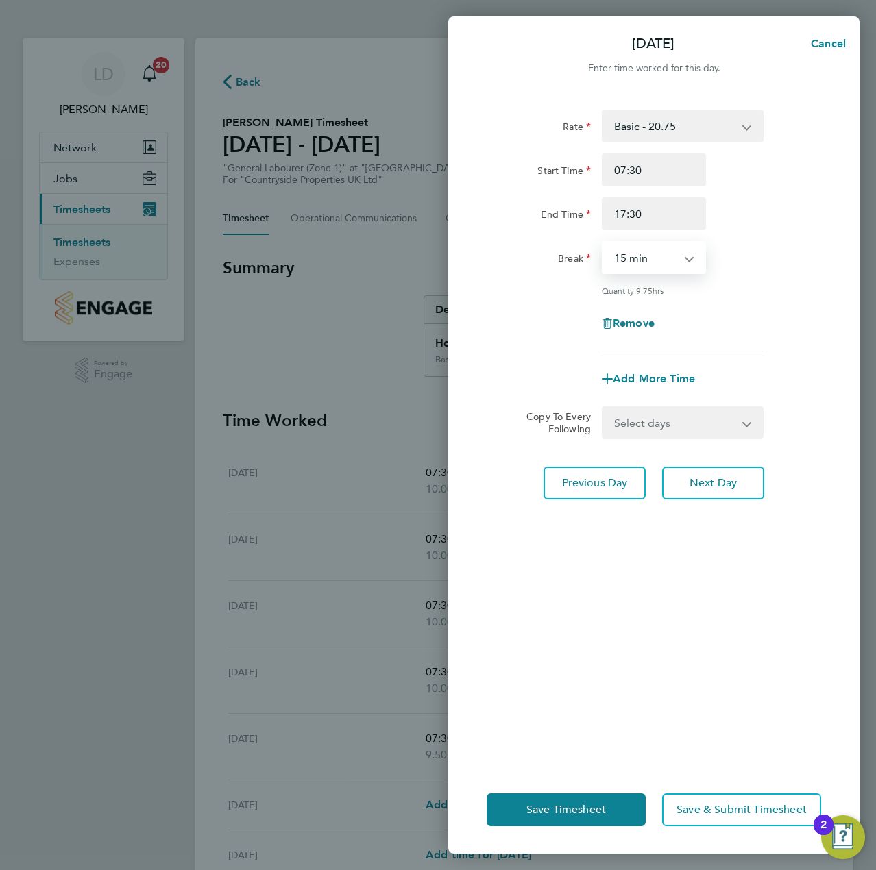
click at [677, 264] on select "0 min 15 min 30 min 45 min 60 min 75 min 90 min" at bounding box center [645, 258] width 85 height 30
select select "0"
click at [603, 243] on select "0 min 15 min 30 min 45 min 60 min 75 min 90 min" at bounding box center [645, 258] width 85 height 30
click at [796, 282] on div "Rate Basic - 20.75 Start Time 07:30 End Time 17:30 Break 0 min 15 min 30 min 45…" at bounding box center [654, 231] width 334 height 242
click at [703, 485] on span "Next Day" at bounding box center [713, 483] width 47 height 14
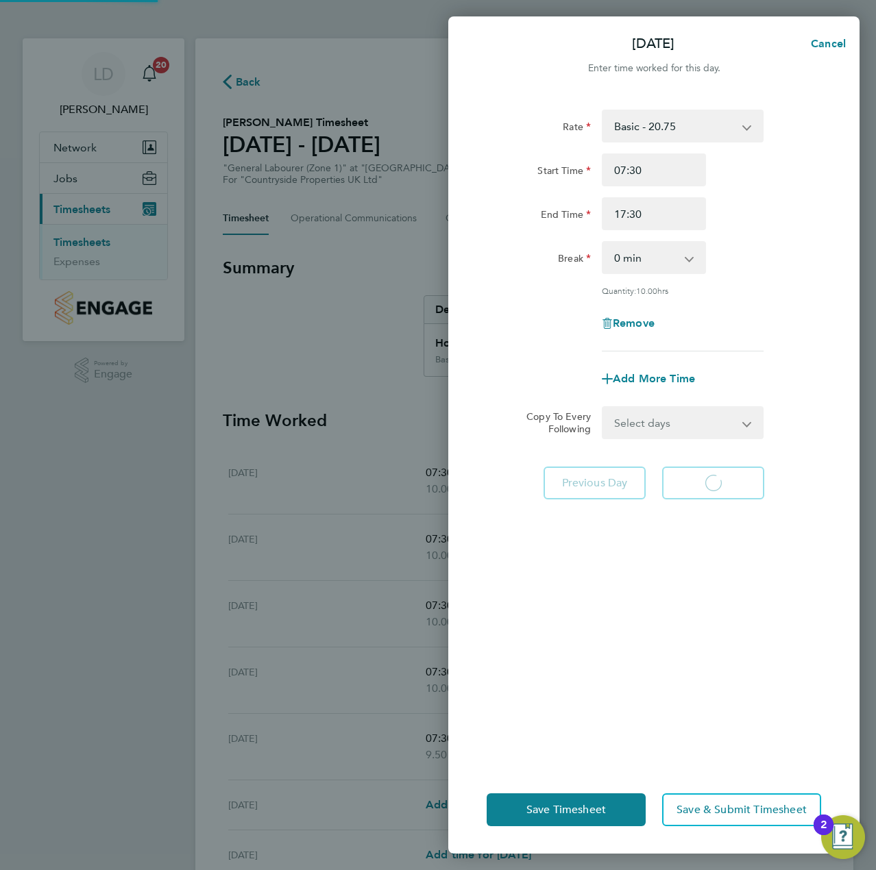
select select "30"
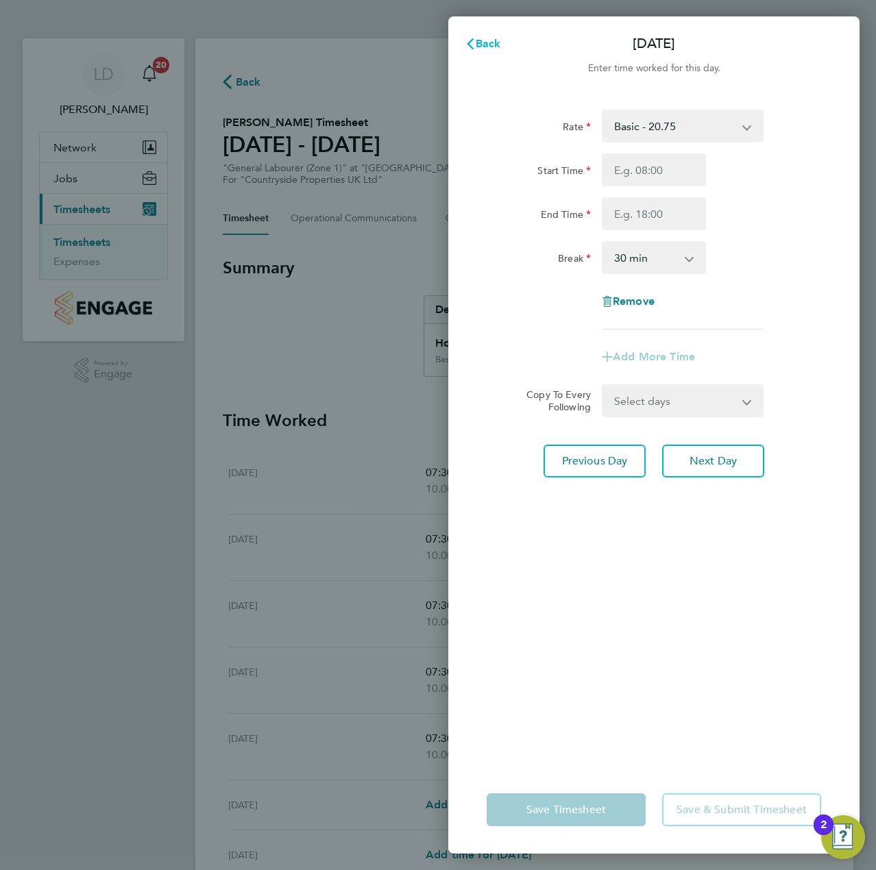
click at [487, 43] on span "Back" at bounding box center [488, 43] width 25 height 13
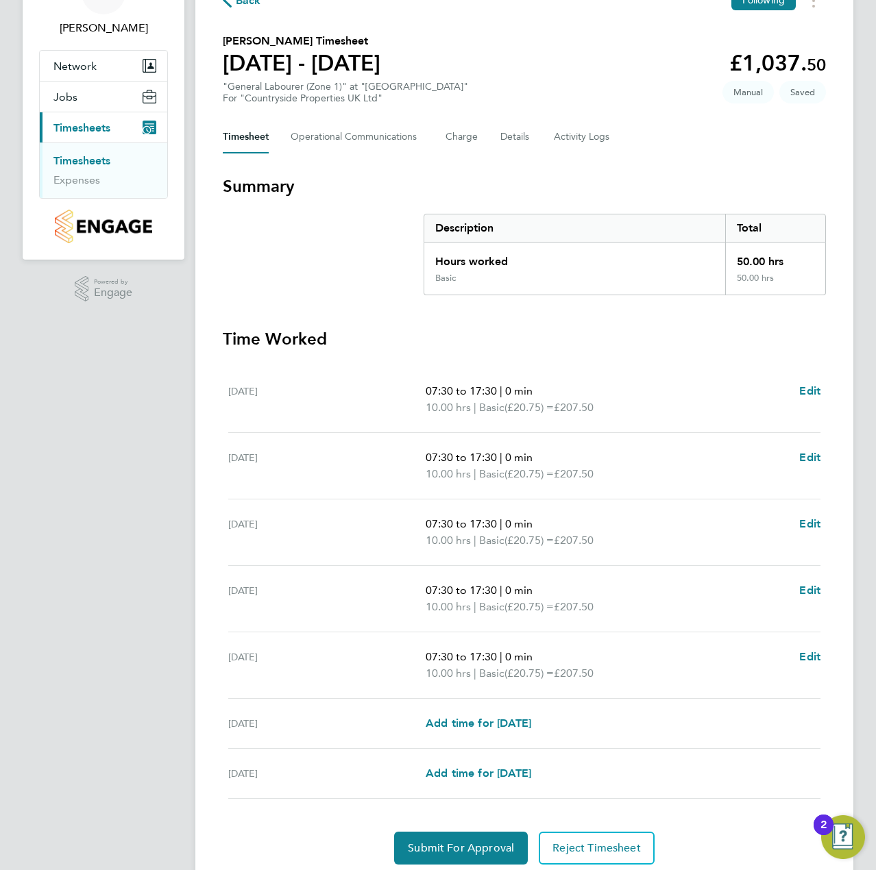
scroll to position [131, 0]
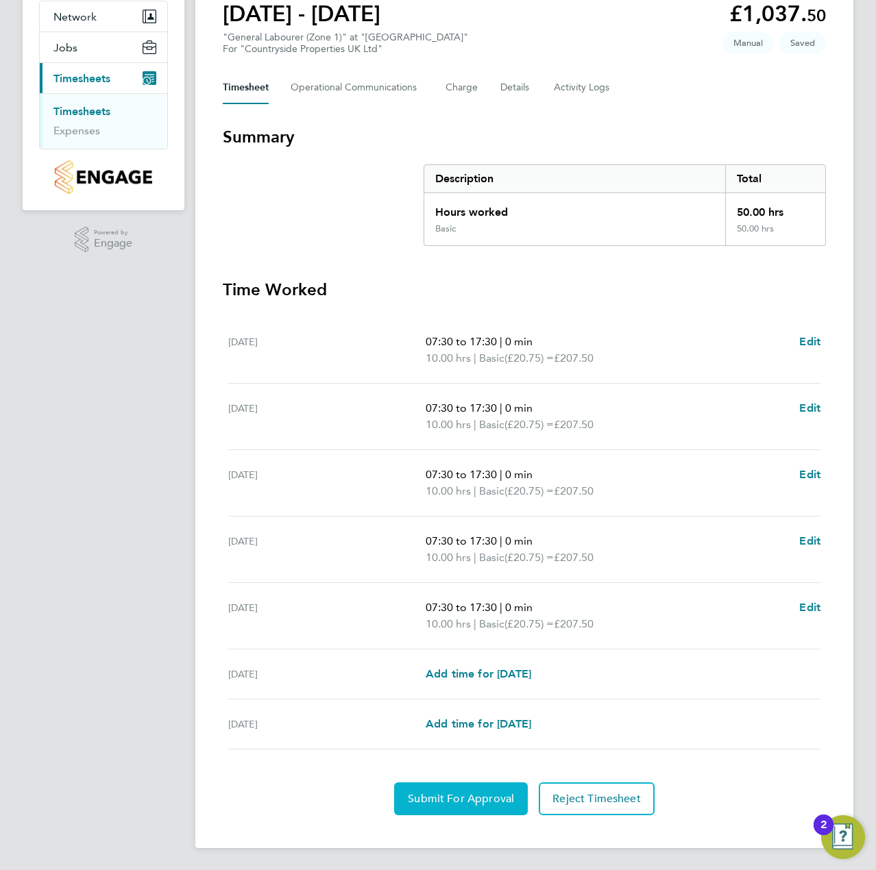
click at [428, 797] on span "Submit For Approval" at bounding box center [461, 799] width 106 height 14
click at [450, 802] on span "Approve Timesheet" at bounding box center [461, 799] width 101 height 14
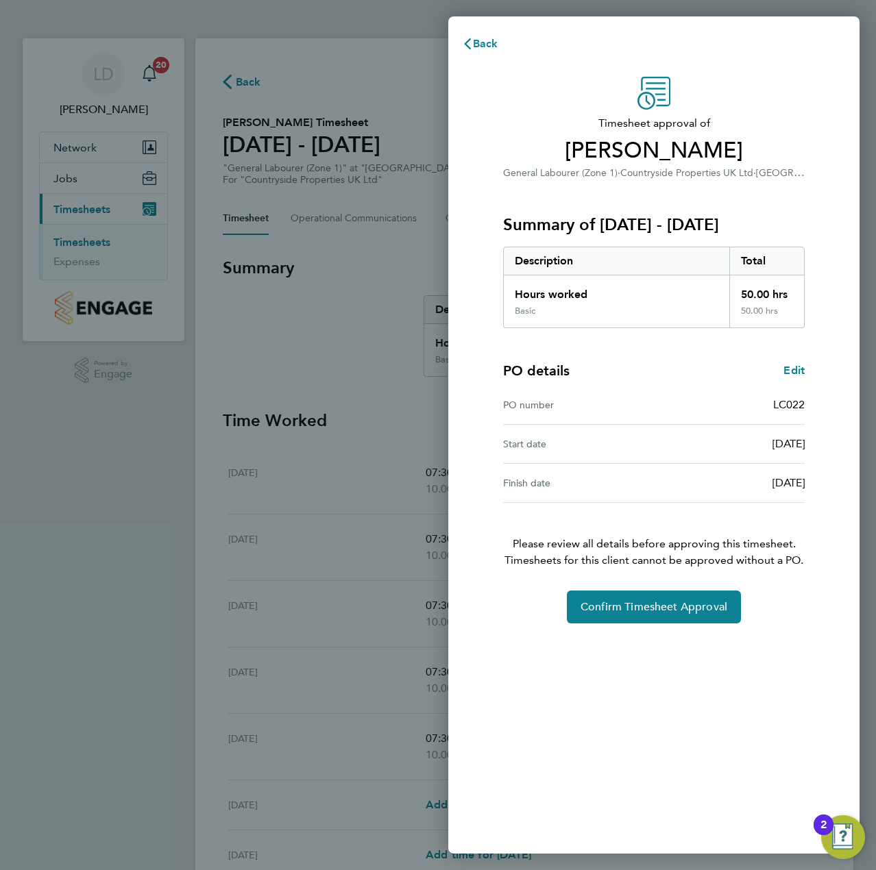
click at [716, 585] on div "Timesheet approval of [PERSON_NAME] General Labourer (Zone 1) · Countryside Pro…" at bounding box center [654, 350] width 334 height 547
click at [709, 601] on span "Confirm Timesheet Approval" at bounding box center [654, 607] width 147 height 14
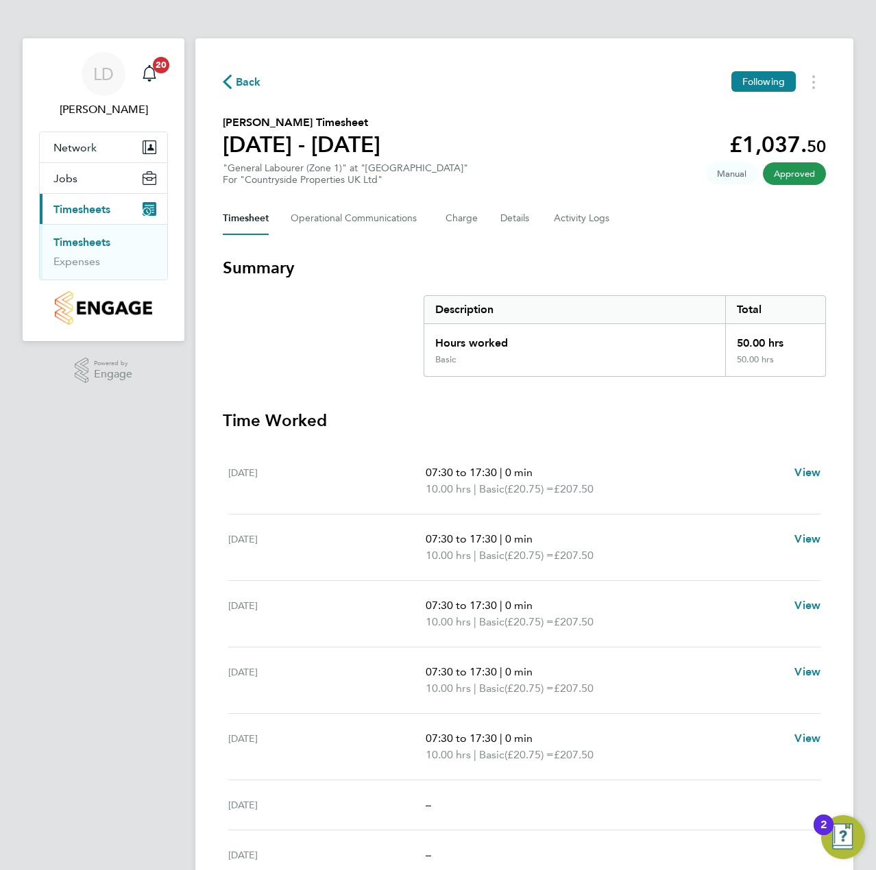
click at [255, 79] on span "Back" at bounding box center [248, 82] width 25 height 16
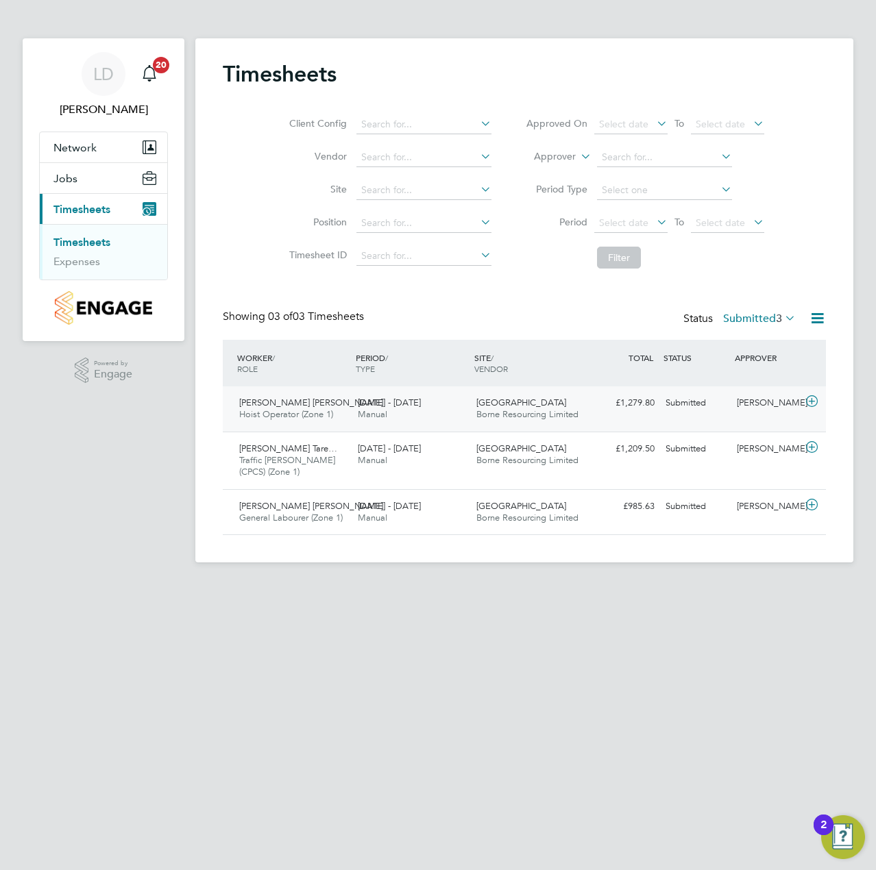
click at [813, 399] on icon at bounding box center [811, 401] width 17 height 11
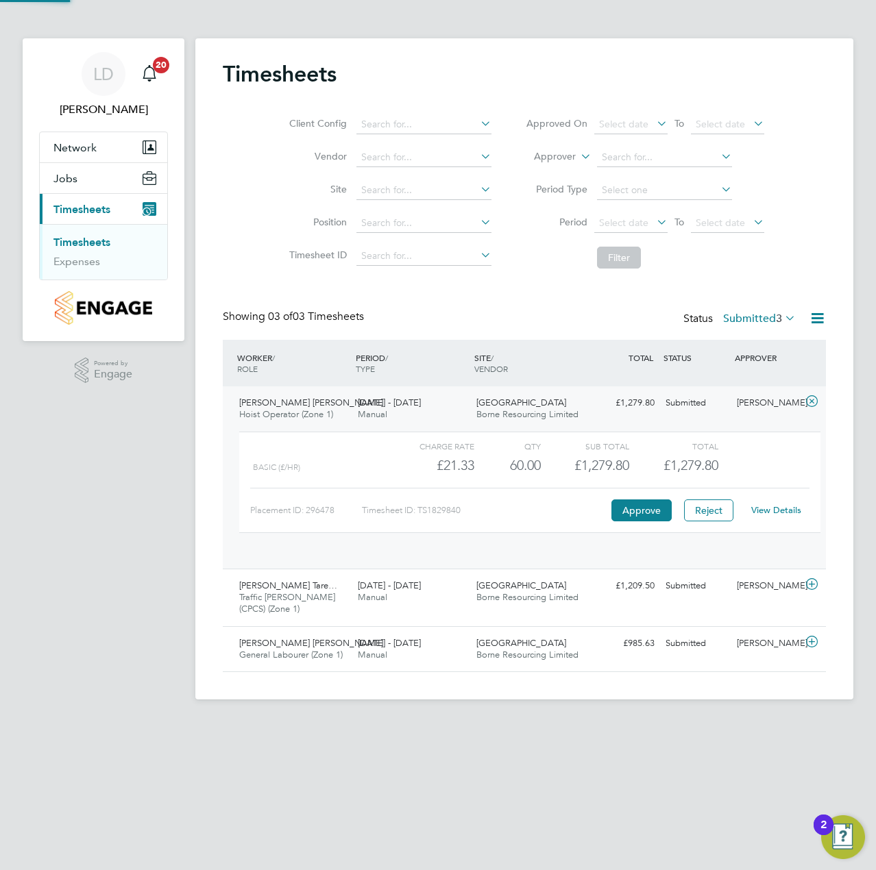
scroll to position [23, 134]
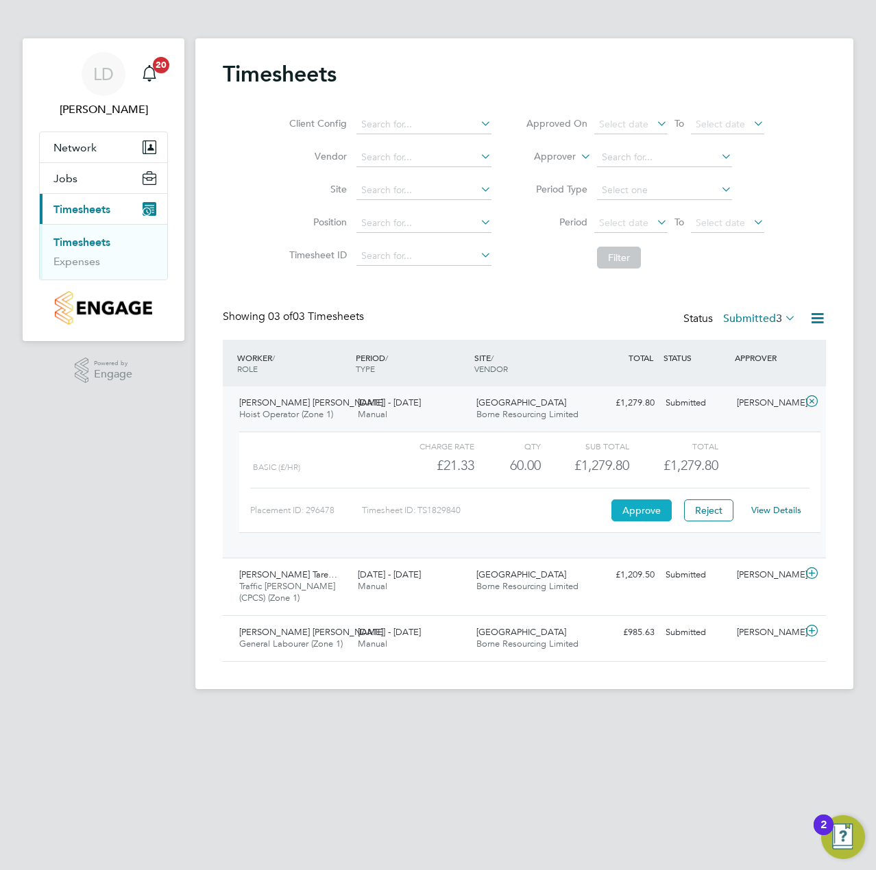
click at [644, 505] on button "Approve" at bounding box center [641, 511] width 60 height 22
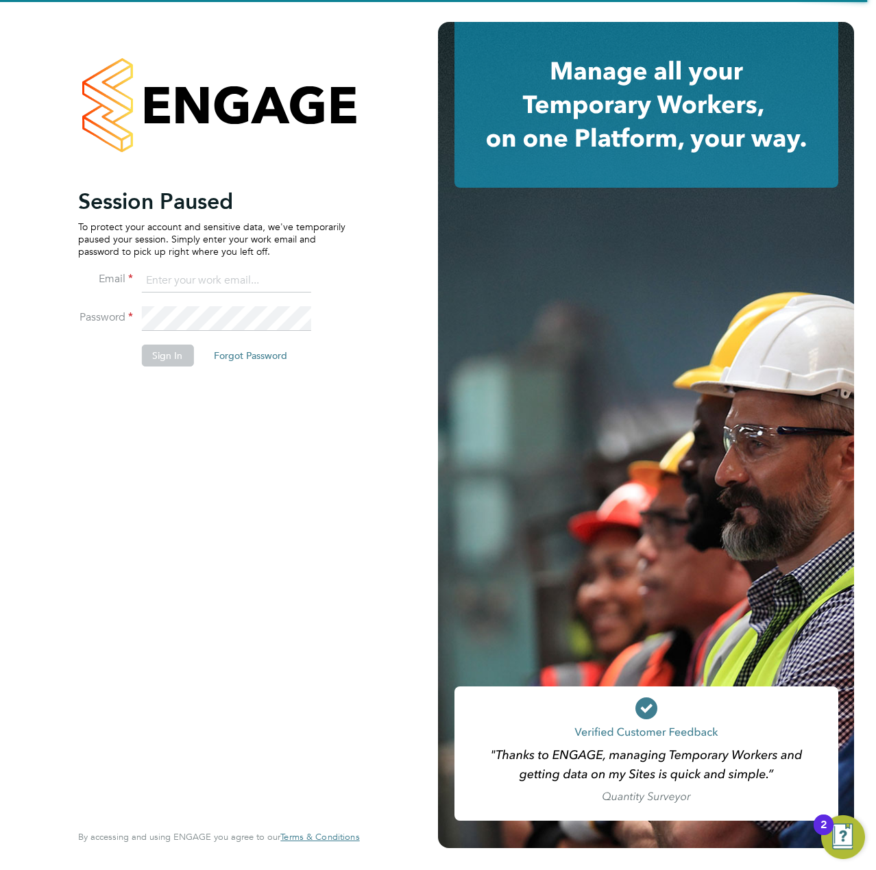
type input "[EMAIL_ADDRESS][DOMAIN_NAME]"
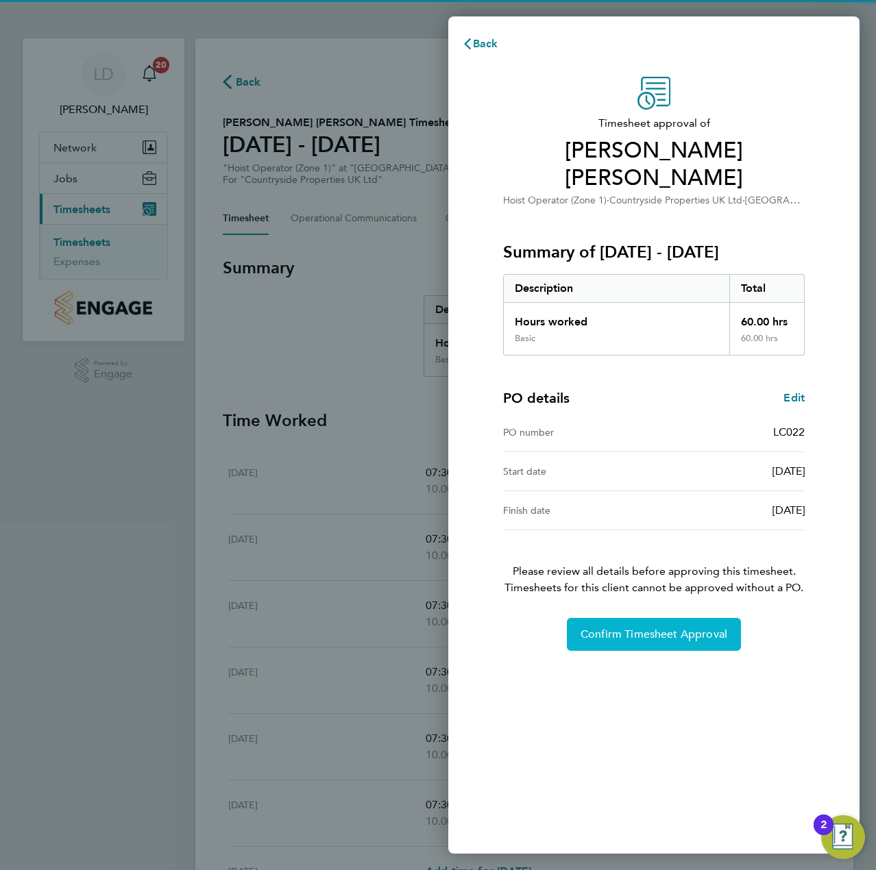
click at [670, 618] on button "Confirm Timesheet Approval" at bounding box center [654, 634] width 174 height 33
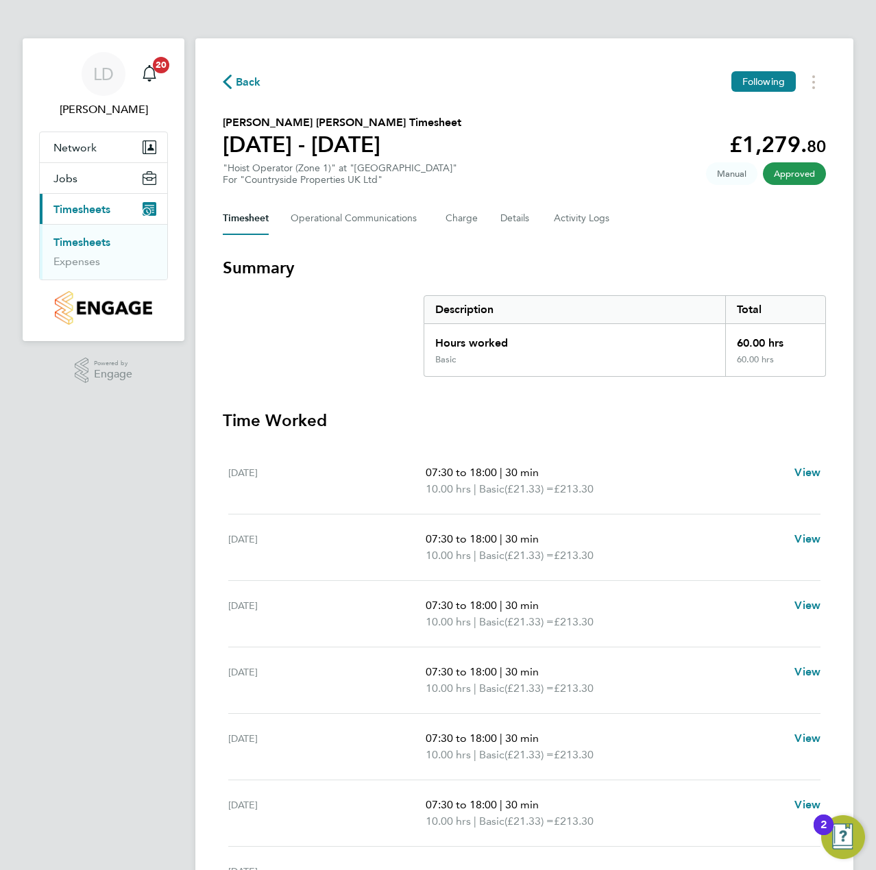
click at [241, 71] on div "Back Following Biruk Dawit Markos's Timesheet 22 - 28 Sept 2025 £1,279. 80 "Hoi…" at bounding box center [524, 484] width 658 height 892
click at [241, 88] on span "Back" at bounding box center [248, 82] width 25 height 16
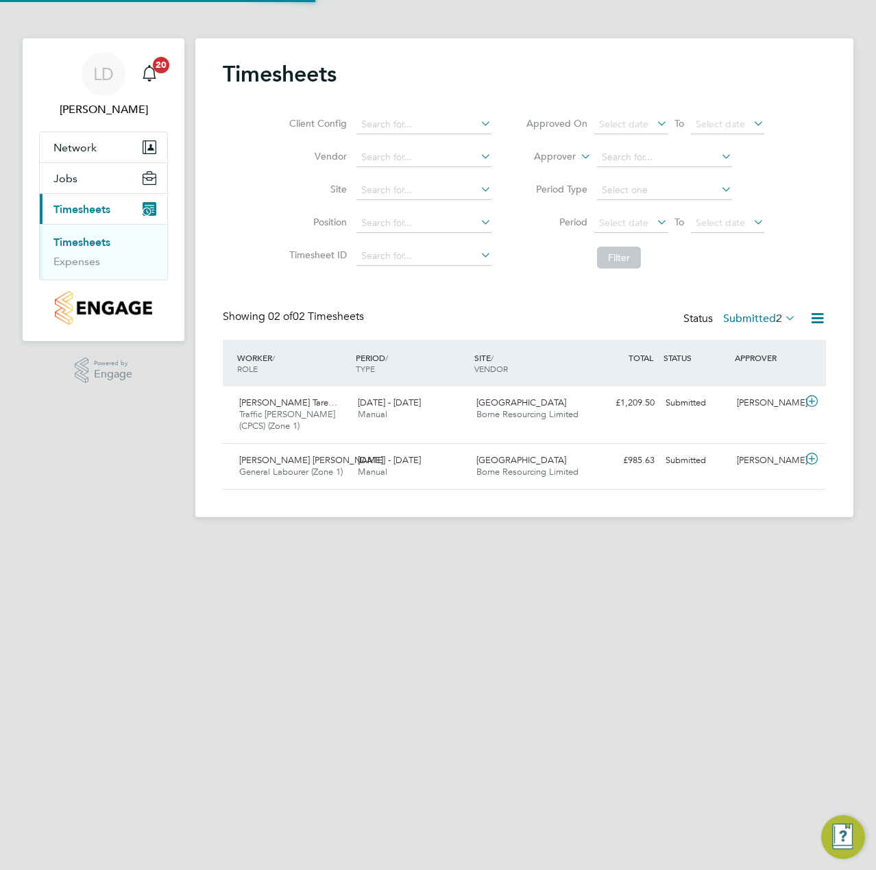
scroll to position [35, 119]
click at [812, 402] on icon at bounding box center [811, 401] width 17 height 11
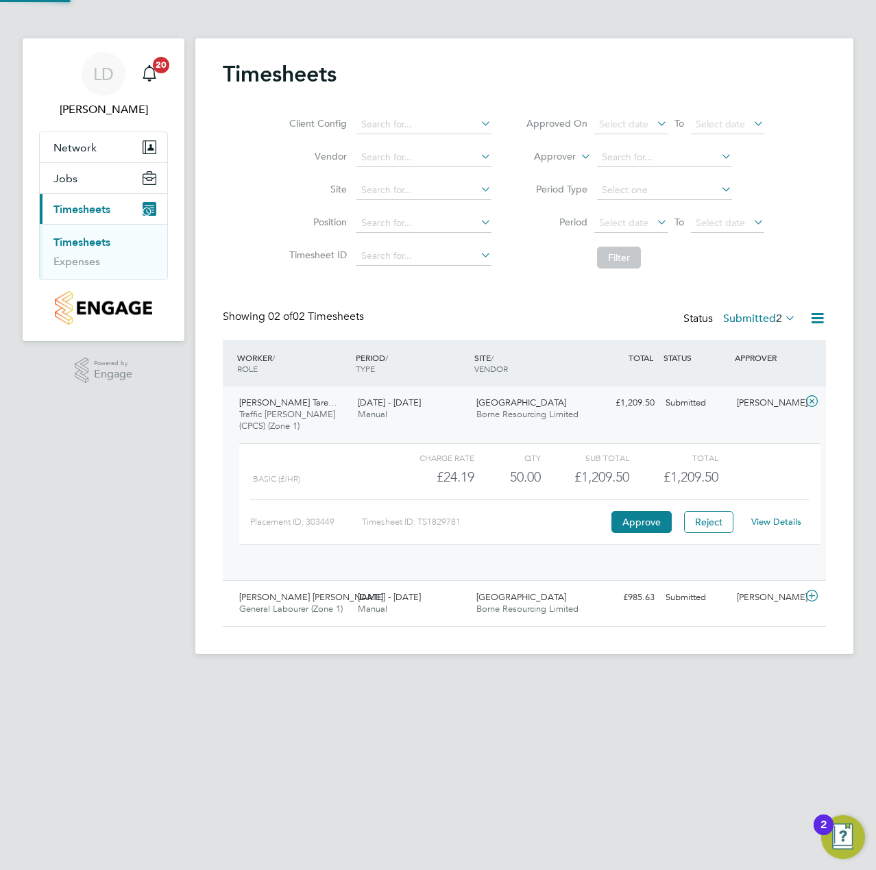
scroll to position [23, 134]
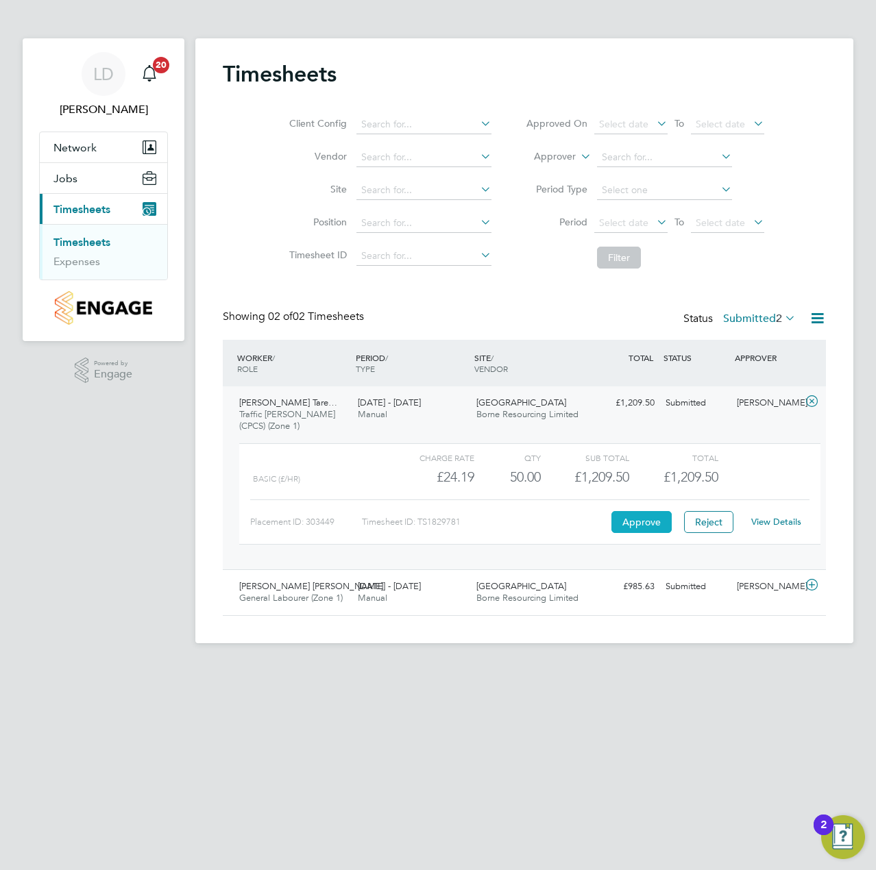
click at [629, 525] on button "Approve" at bounding box center [641, 522] width 60 height 22
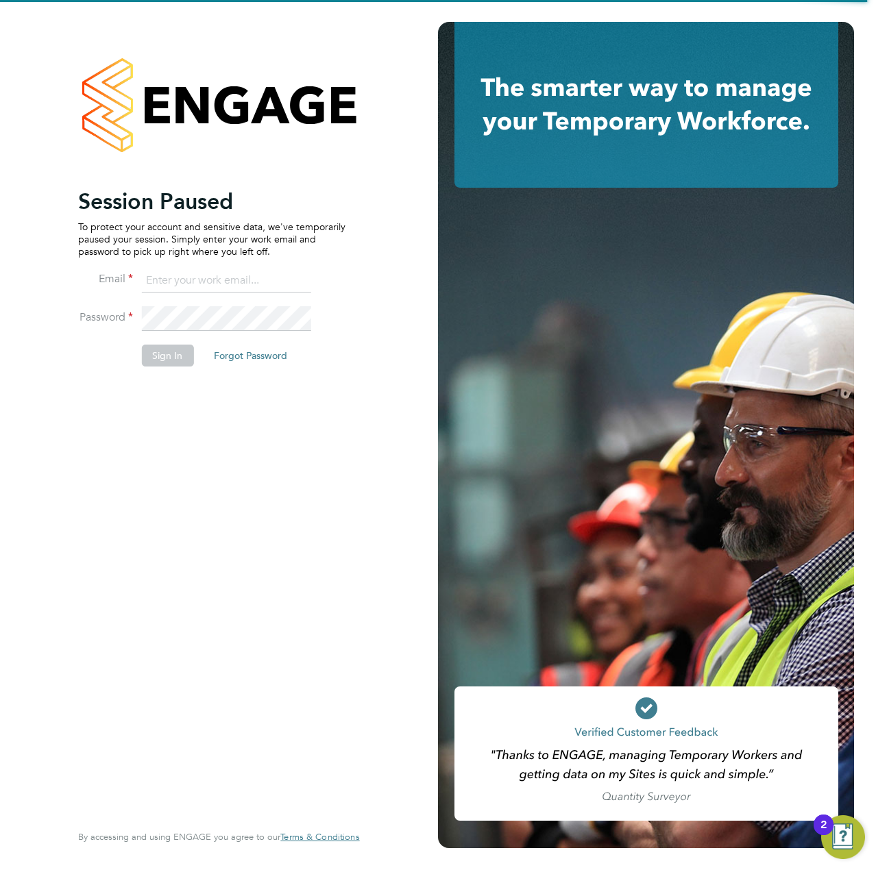
type input "[EMAIL_ADDRESS][DOMAIN_NAME]"
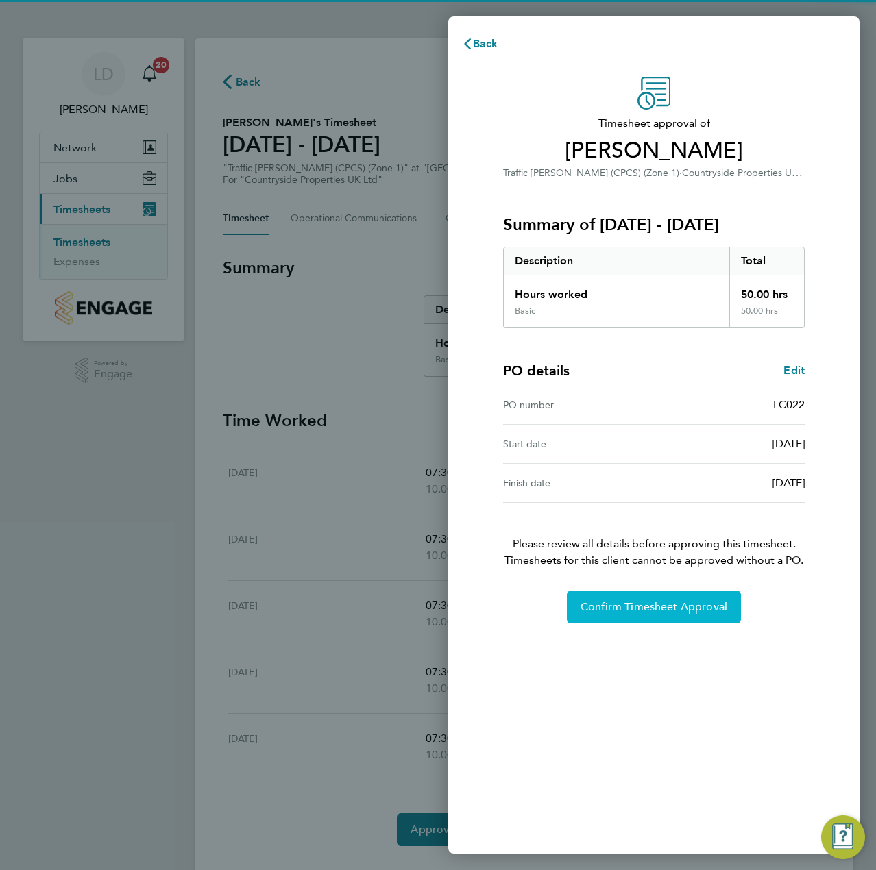
click at [625, 595] on button "Confirm Timesheet Approval" at bounding box center [654, 607] width 174 height 33
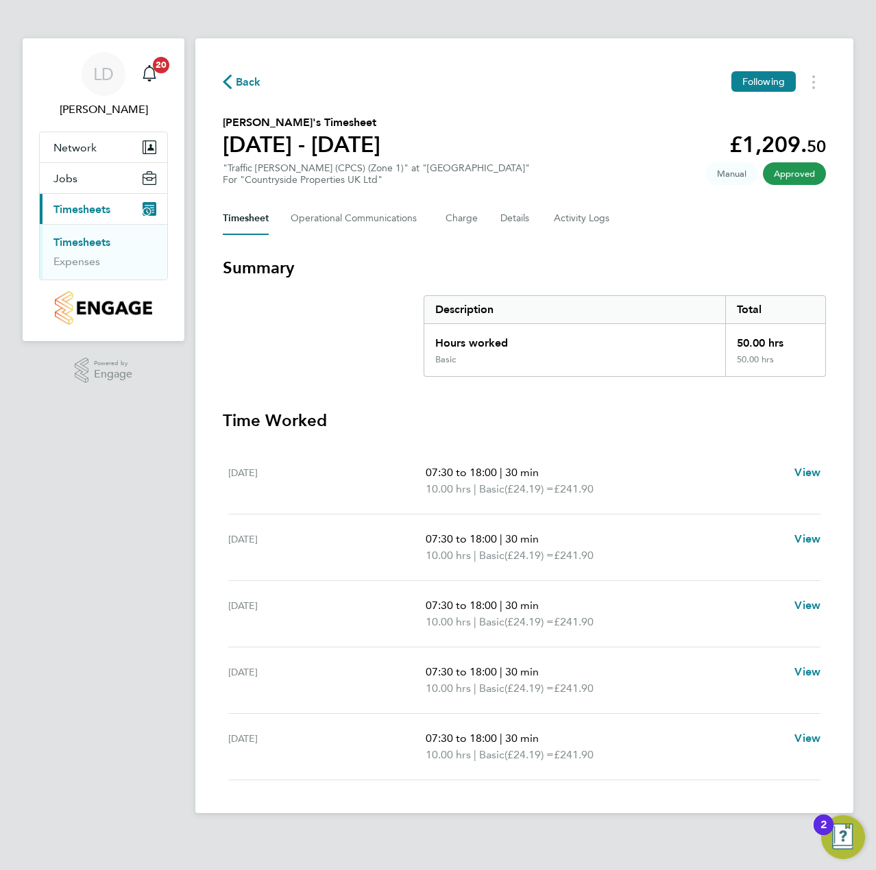
click at [250, 91] on div "Back Following" at bounding box center [524, 81] width 603 height 21
click at [247, 82] on span "Back" at bounding box center [248, 82] width 25 height 16
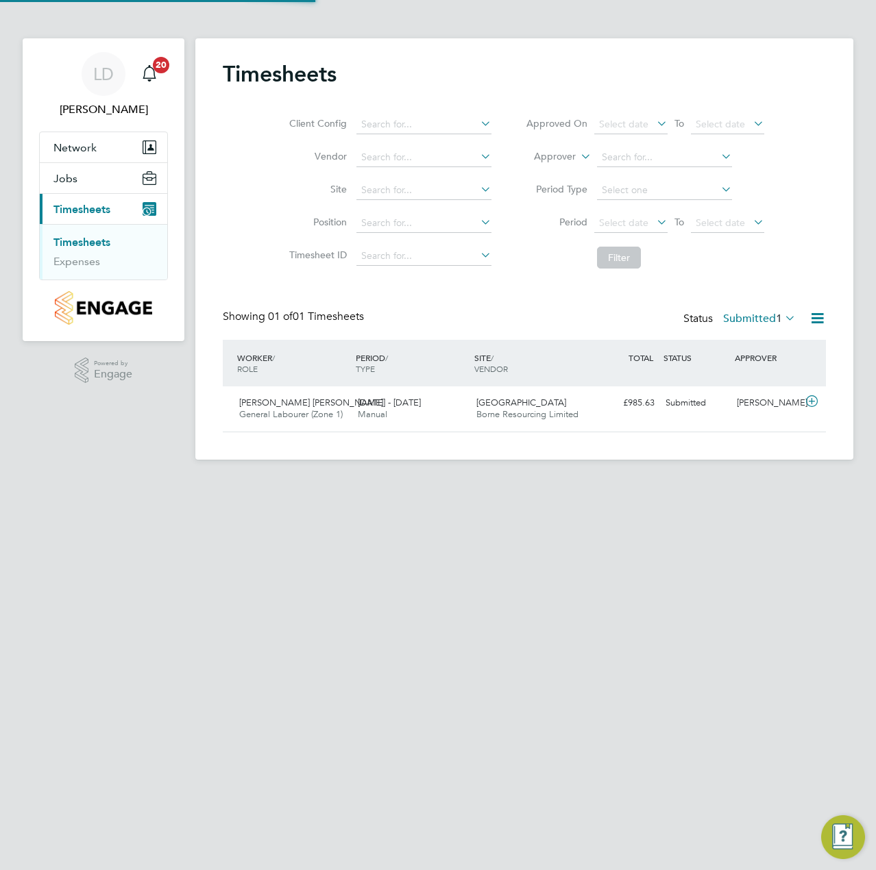
scroll to position [35, 119]
click at [814, 402] on icon at bounding box center [811, 401] width 17 height 11
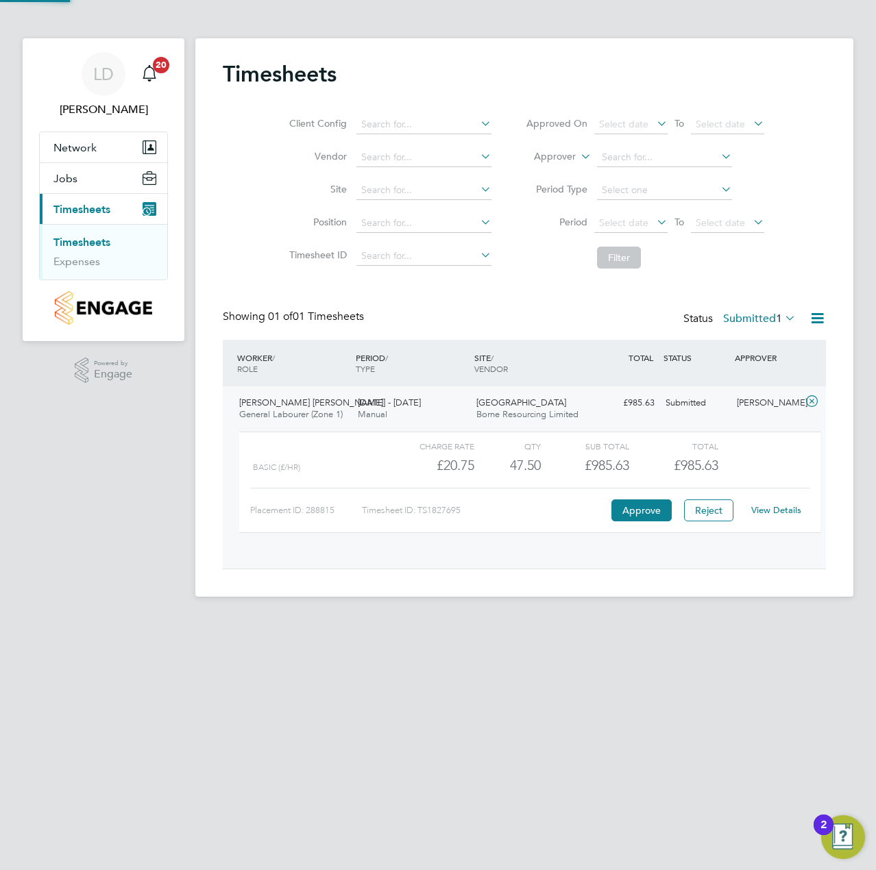
scroll to position [23, 134]
click at [618, 507] on button "Approve" at bounding box center [641, 511] width 60 height 22
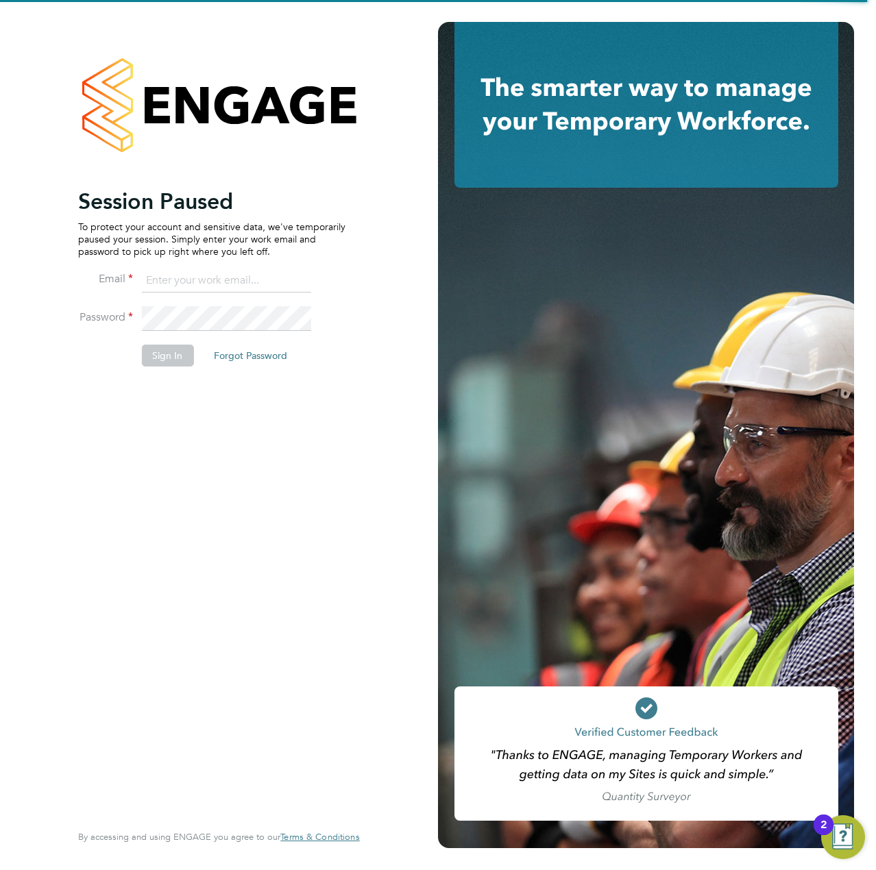
type input "[EMAIL_ADDRESS][DOMAIN_NAME]"
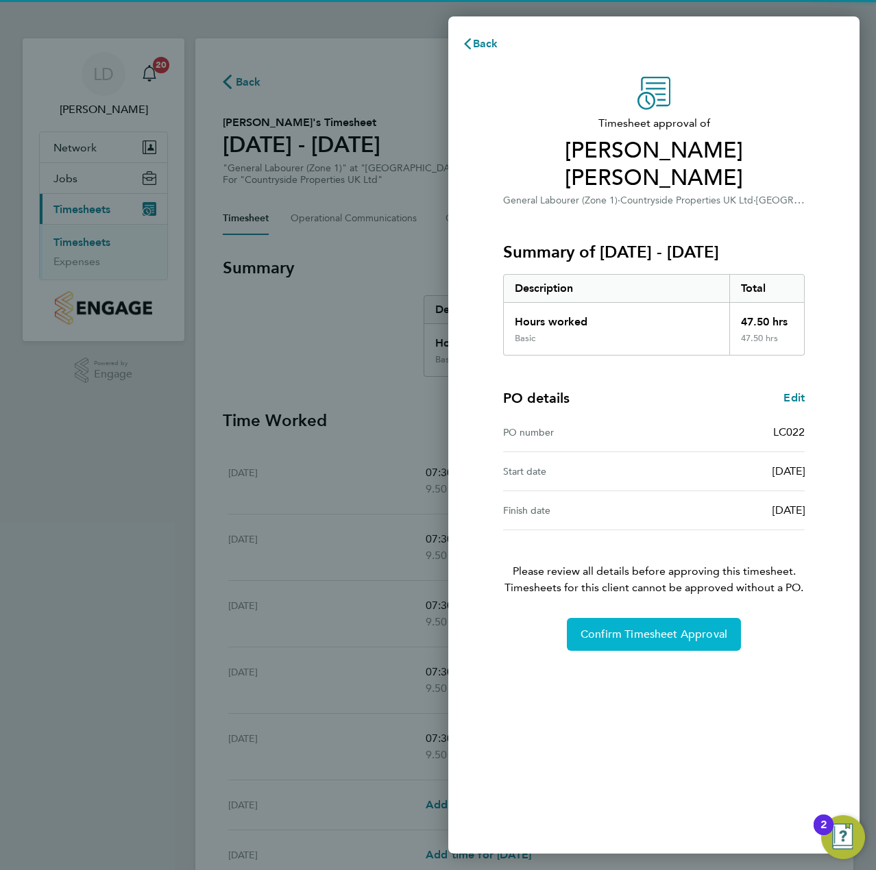
click at [632, 628] on span "Confirm Timesheet Approval" at bounding box center [654, 635] width 147 height 14
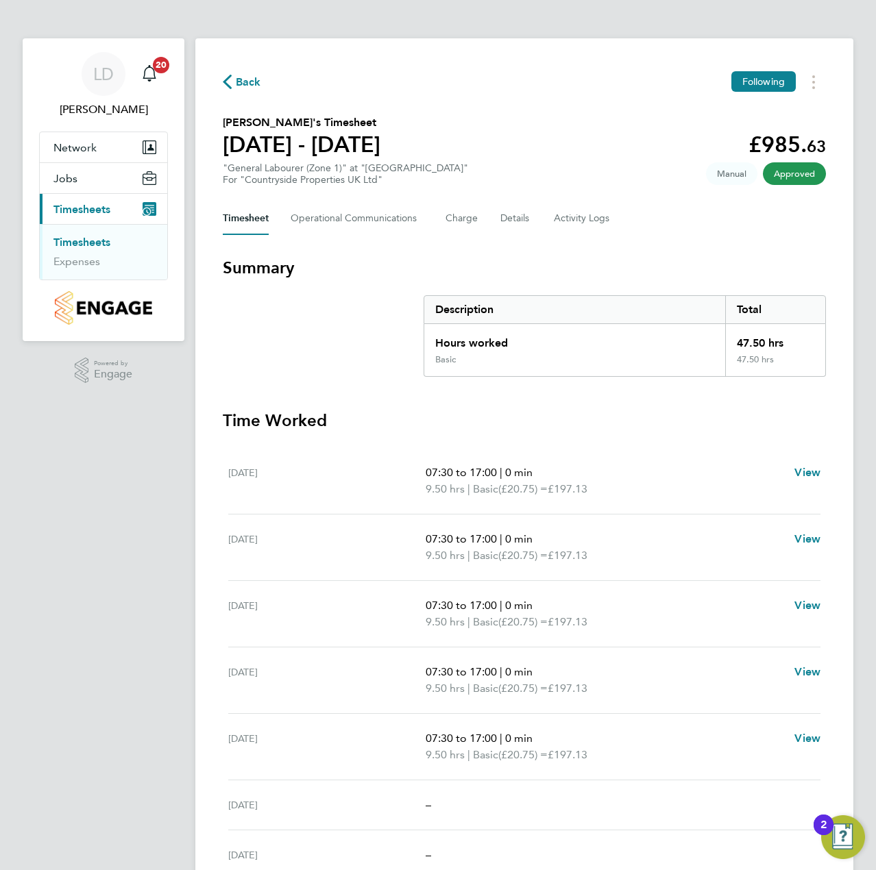
click at [249, 81] on span "Back" at bounding box center [248, 82] width 25 height 16
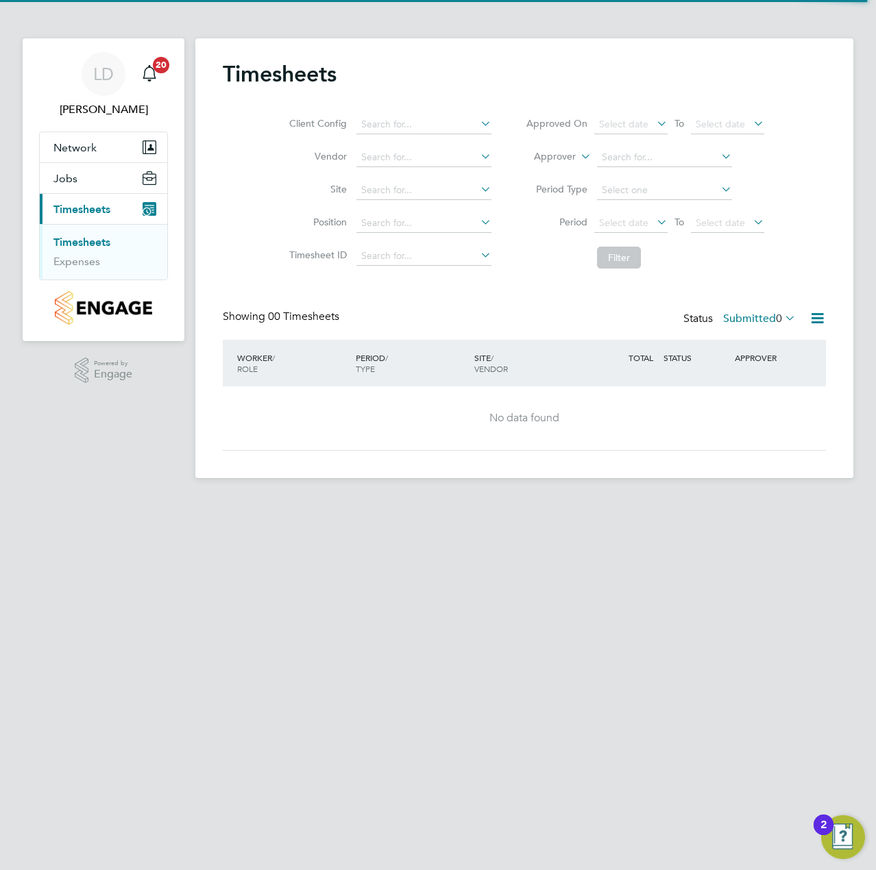
click at [776, 315] on span "0" at bounding box center [779, 319] width 6 height 14
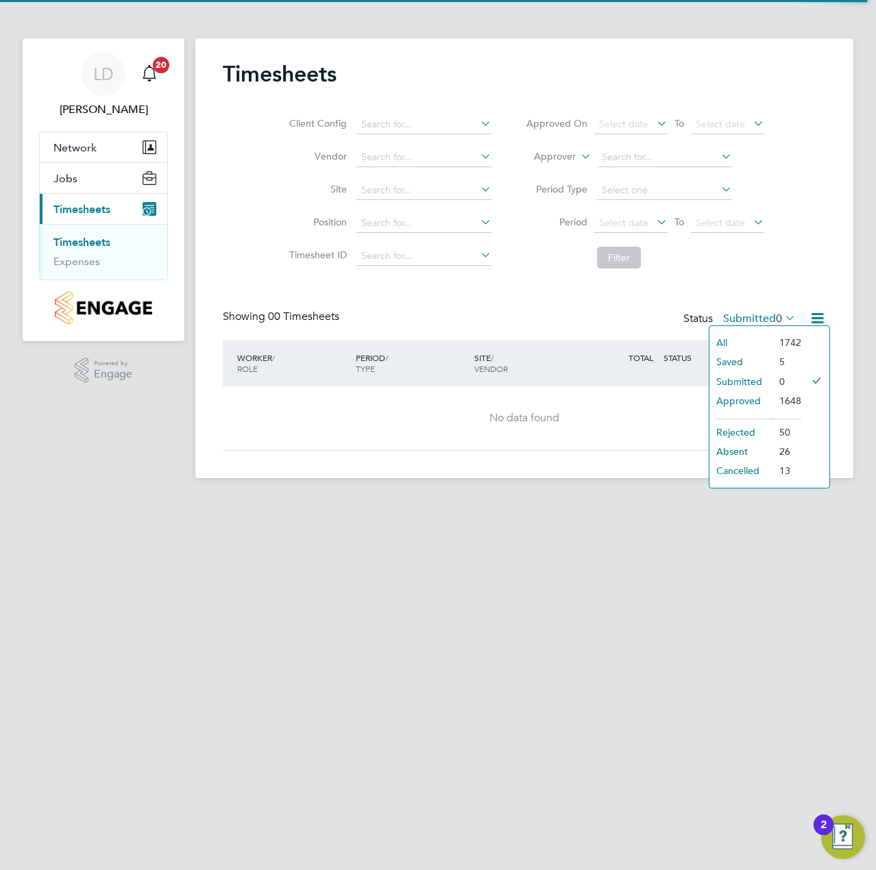
click at [742, 396] on li "Approved" at bounding box center [740, 400] width 63 height 19
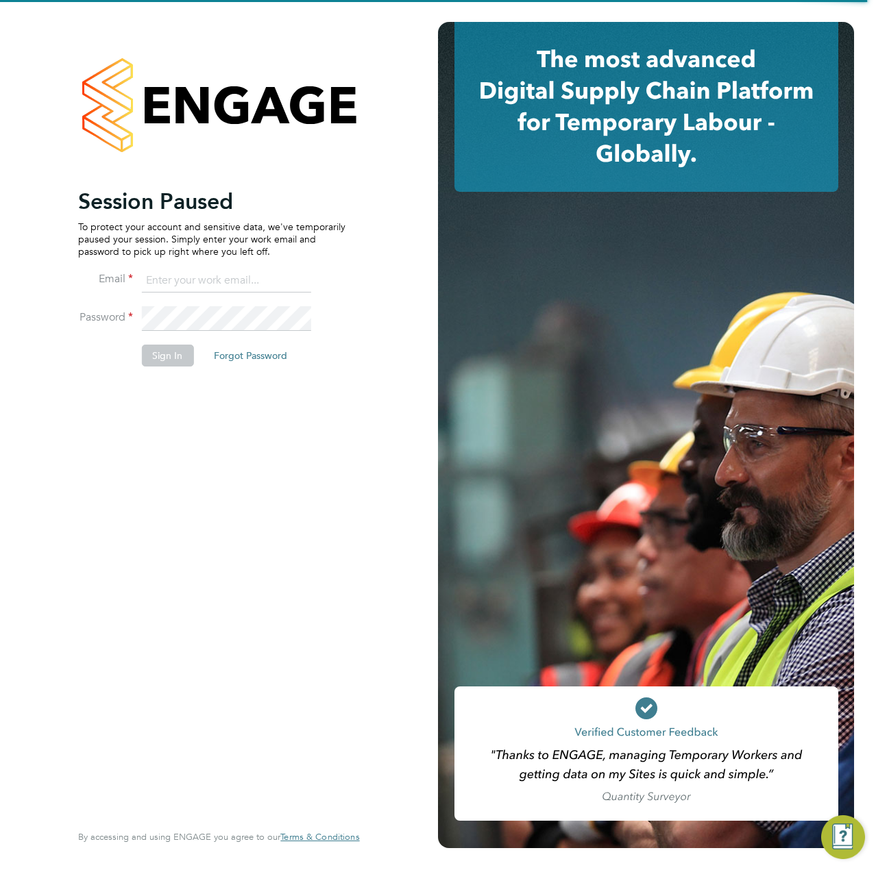
type input "[EMAIL_ADDRESS][DOMAIN_NAME]"
